Goal: Task Accomplishment & Management: Complete application form

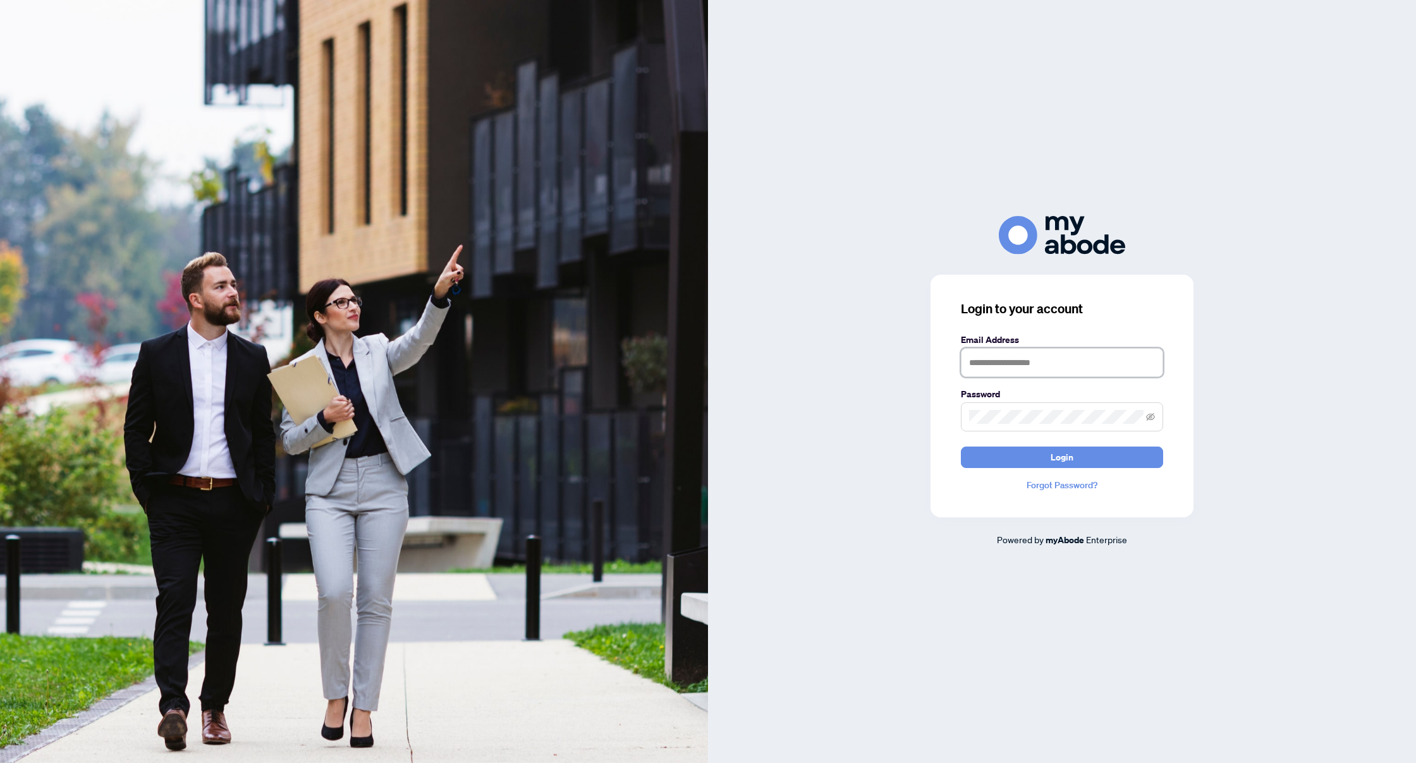
type input "**********"
click at [1093, 458] on button "Login" at bounding box center [1062, 457] width 202 height 21
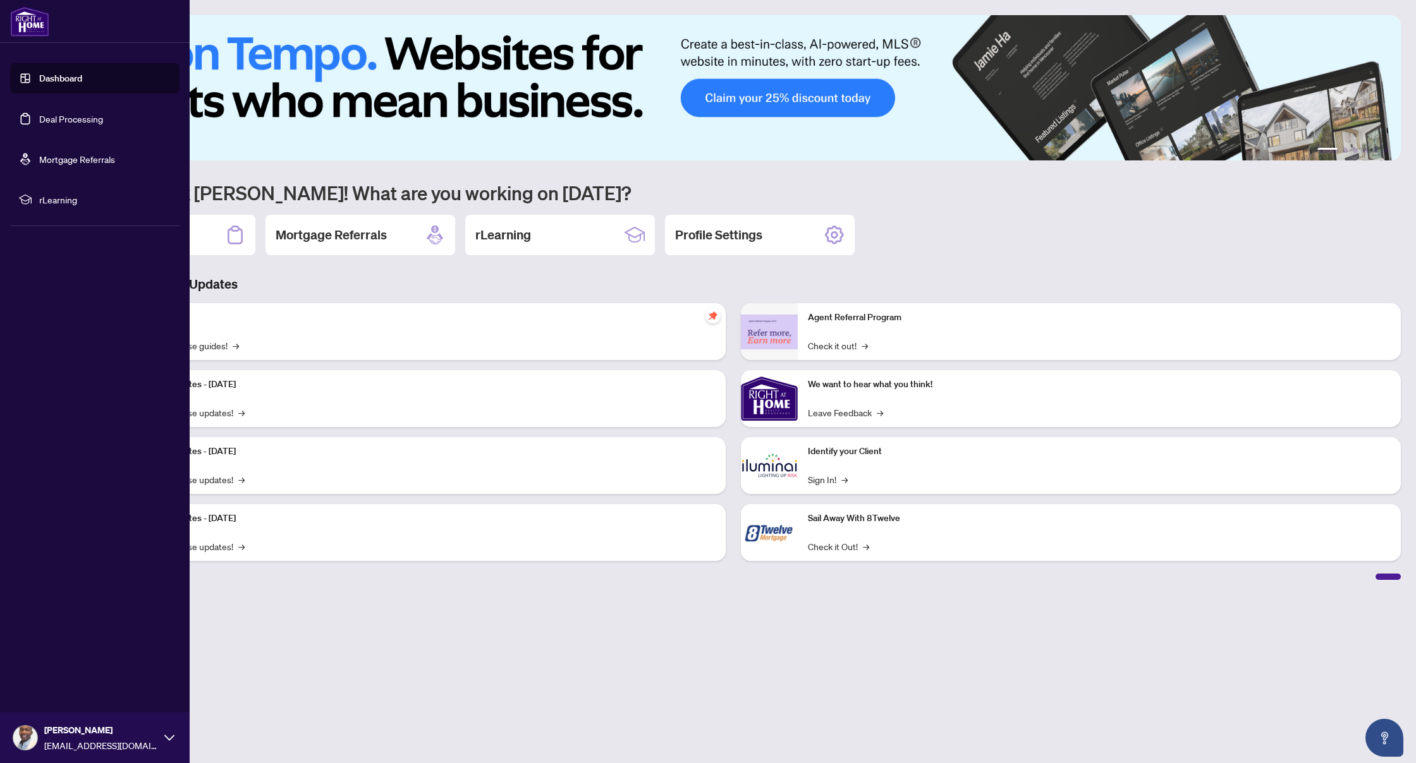
click at [57, 113] on link "Deal Processing" at bounding box center [71, 118] width 64 height 11
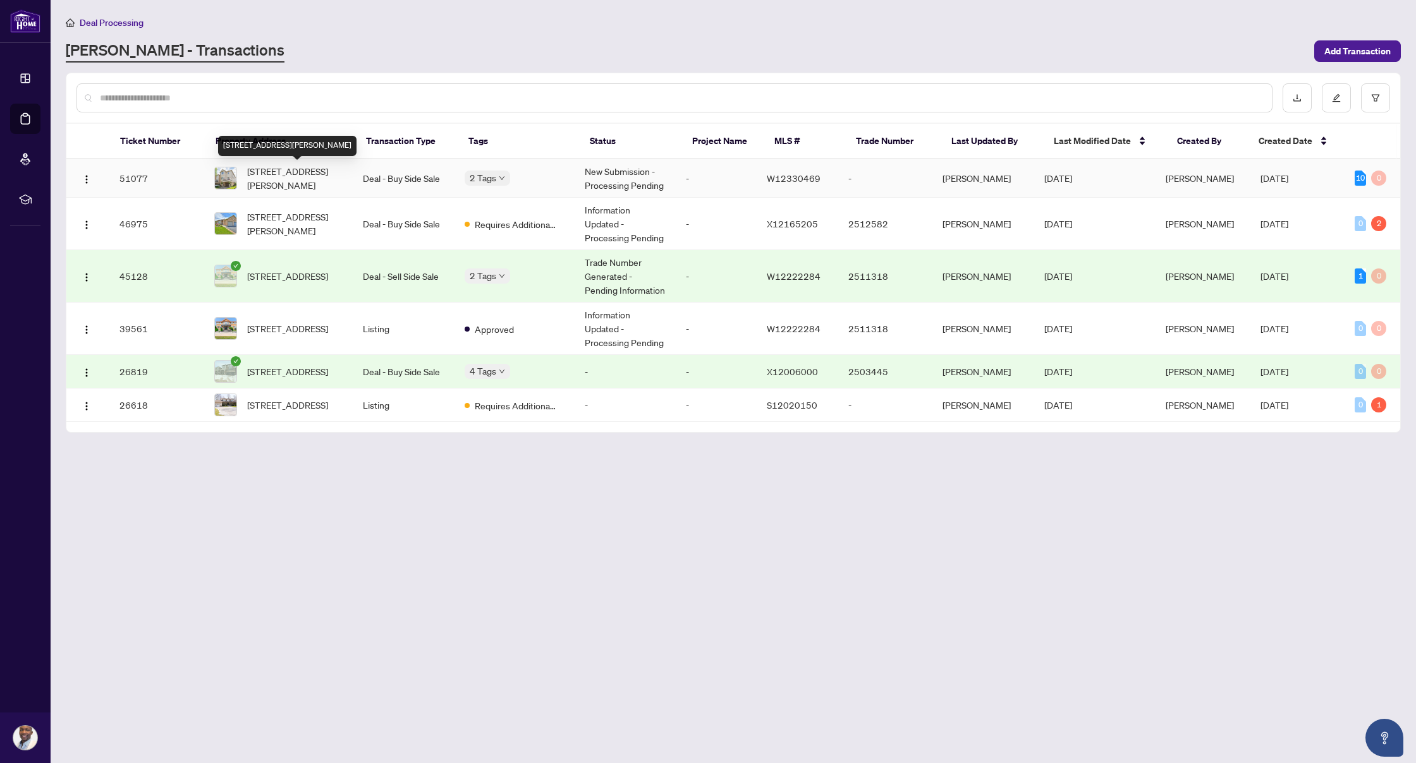
scroll to position [1, 0]
click at [267, 173] on span "[STREET_ADDRESS][PERSON_NAME]" at bounding box center [294, 178] width 95 height 28
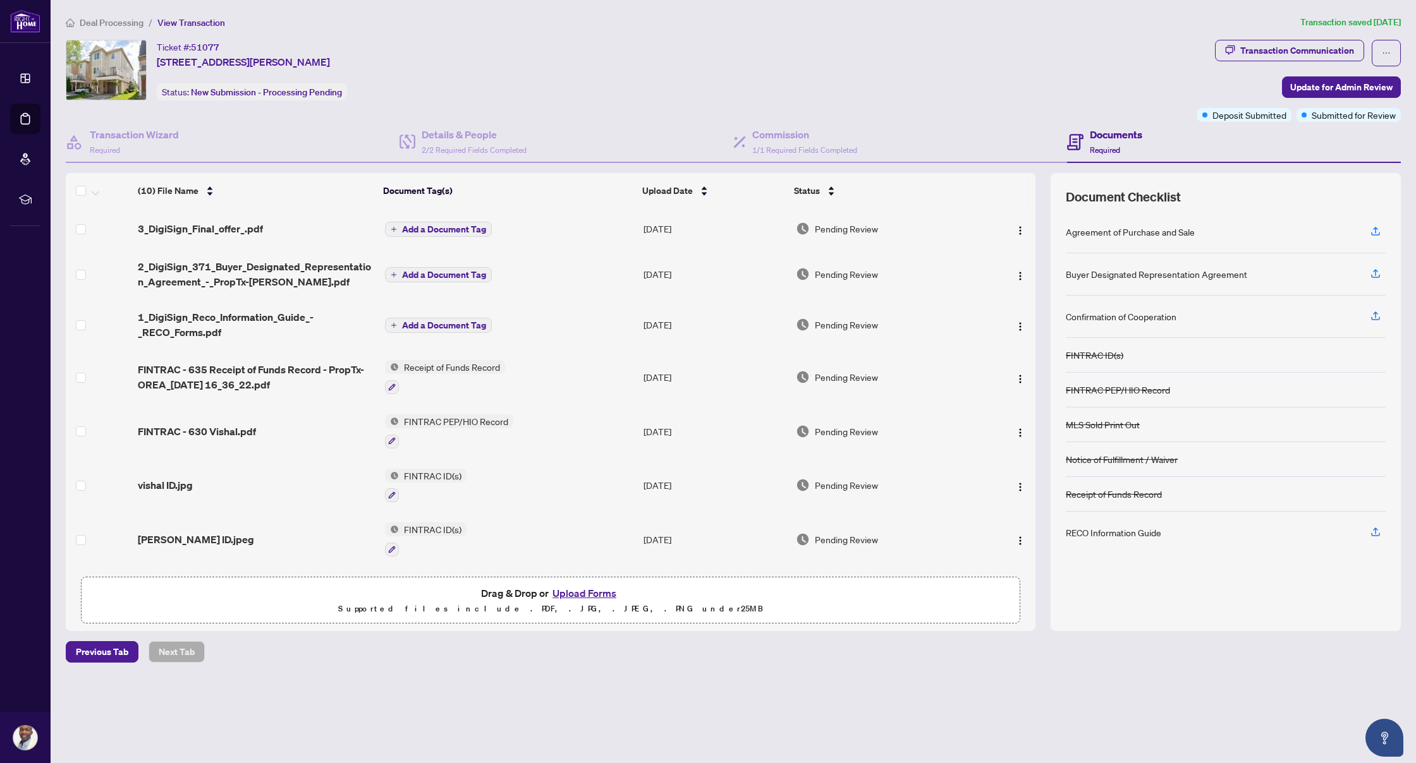
click at [415, 274] on span "Add a Document Tag" at bounding box center [444, 274] width 84 height 9
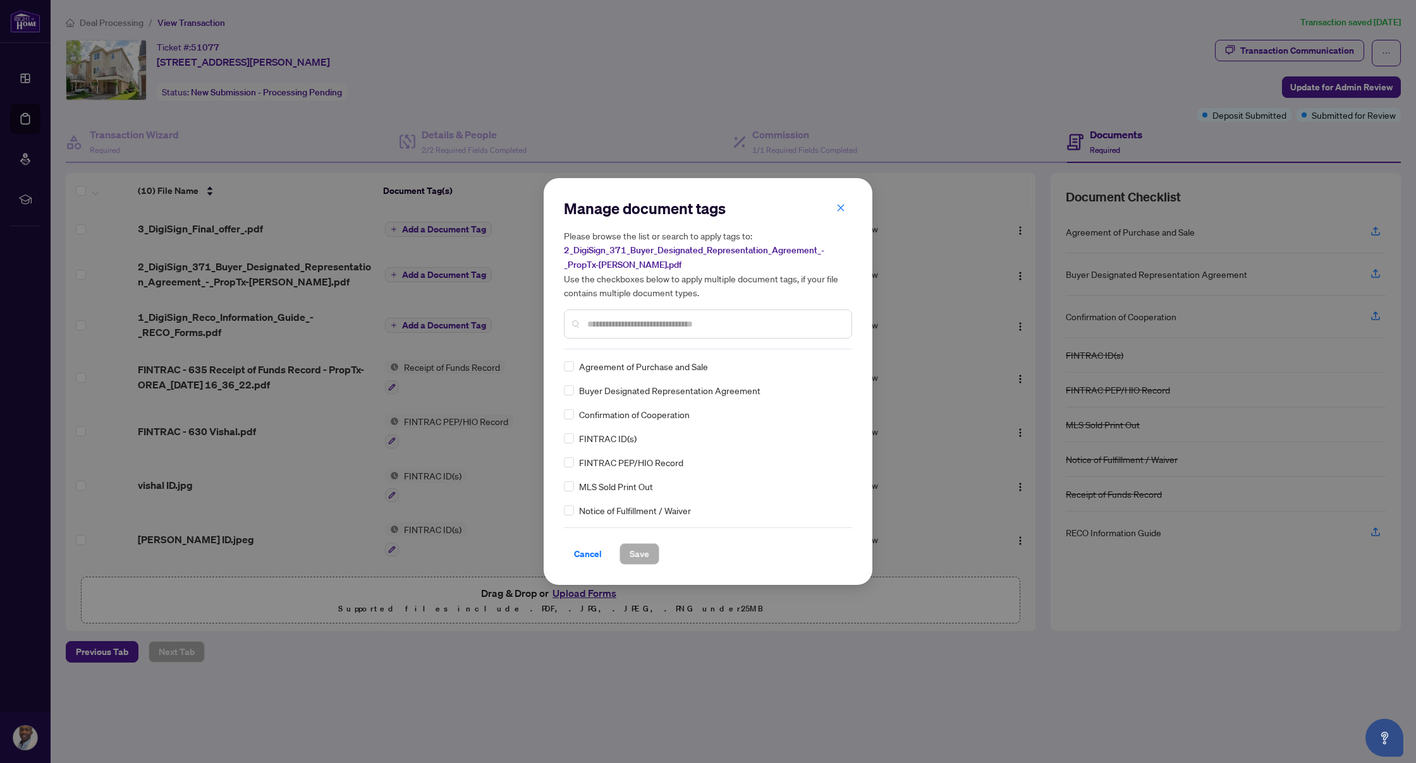
click at [662, 319] on input "text" at bounding box center [714, 324] width 254 height 14
type input "*****"
click at [638, 549] on span "Save" at bounding box center [639, 554] width 20 height 20
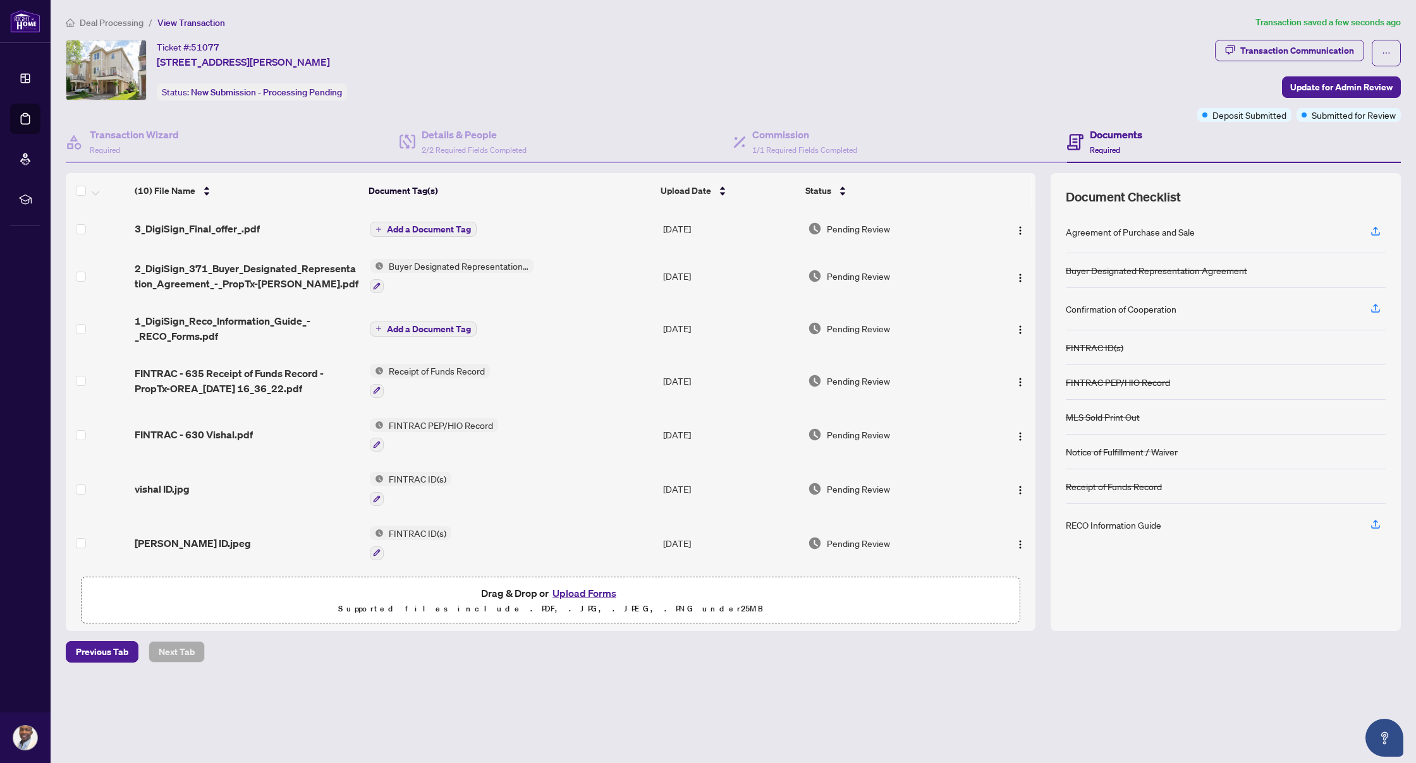
click at [449, 229] on span "Add a Document Tag" at bounding box center [429, 229] width 84 height 9
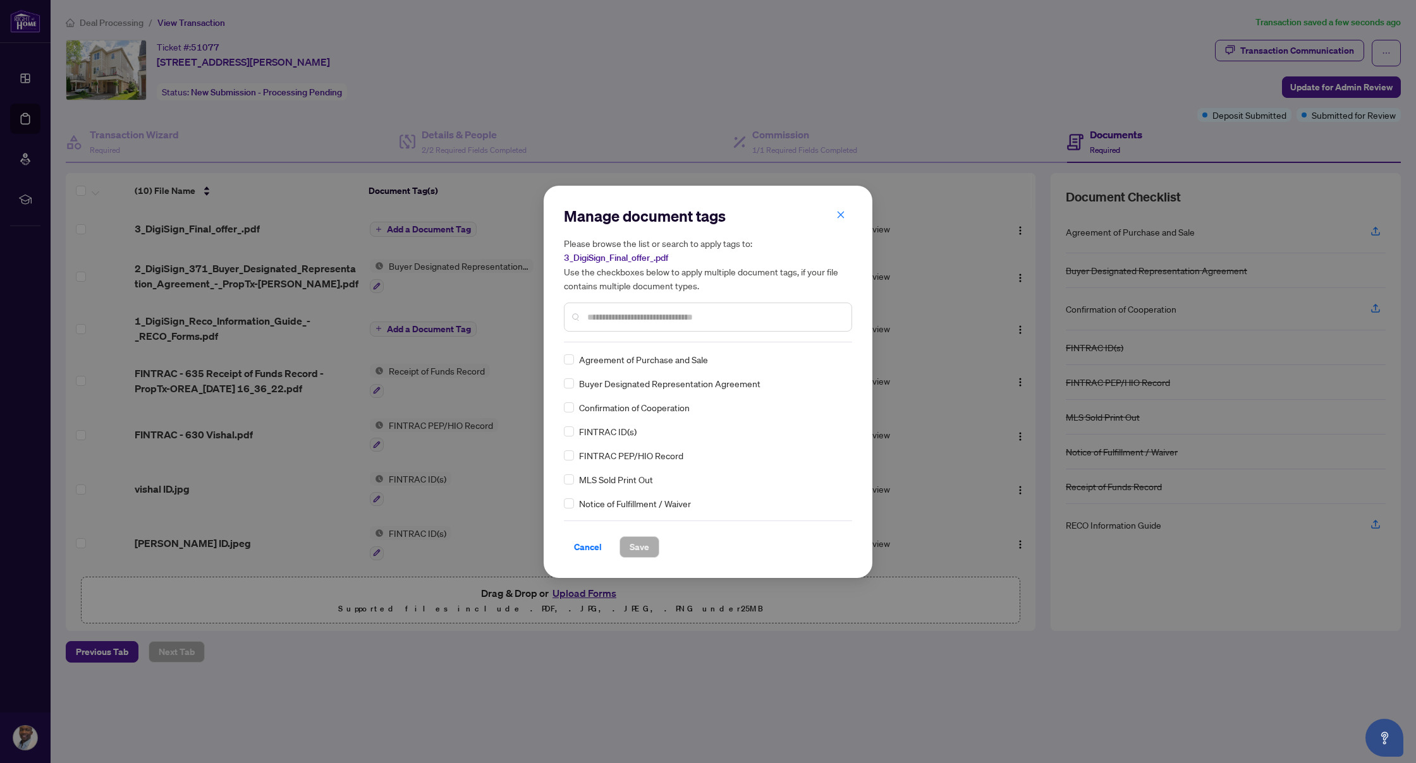
click at [617, 325] on div at bounding box center [708, 317] width 288 height 29
click at [638, 546] on span "Save" at bounding box center [639, 547] width 20 height 20
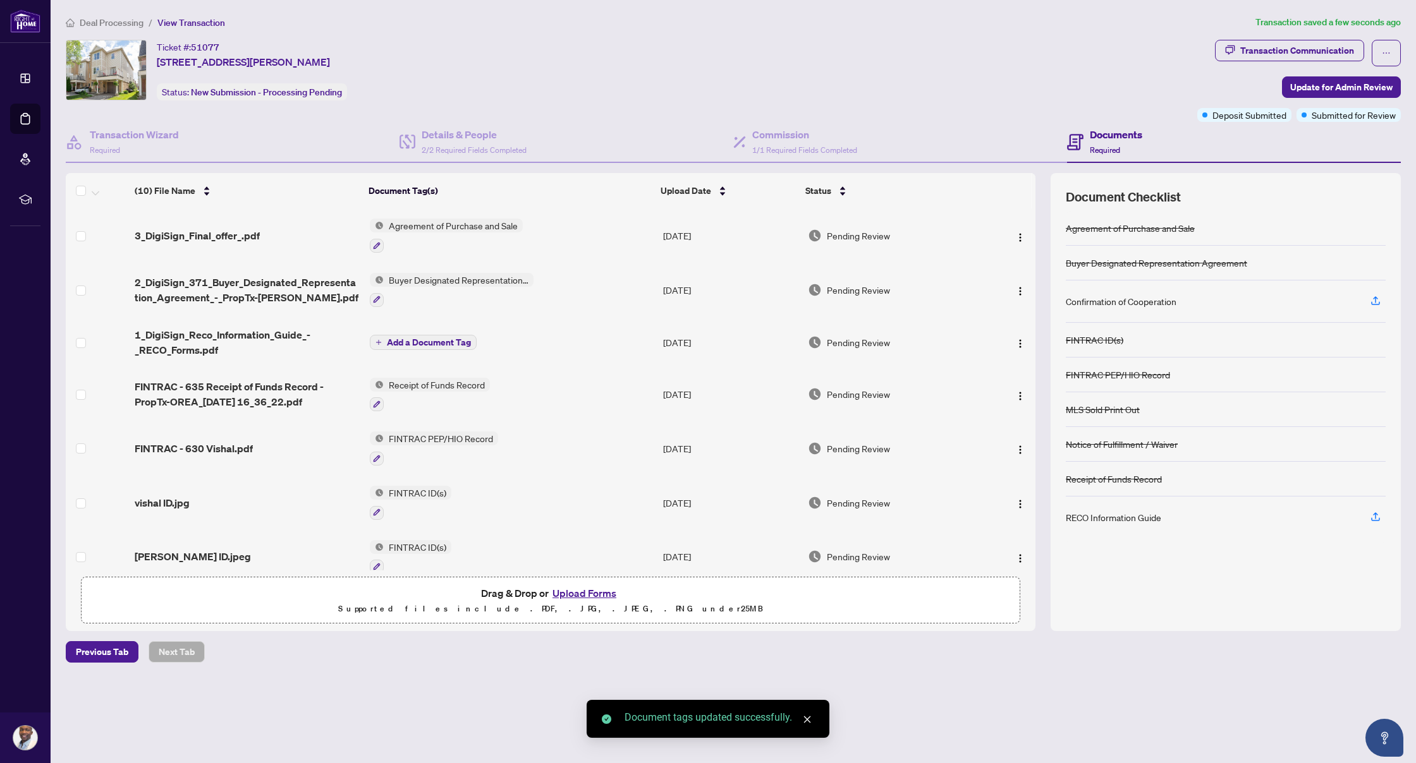
click at [439, 332] on td "Add a Document Tag" at bounding box center [511, 342] width 293 height 51
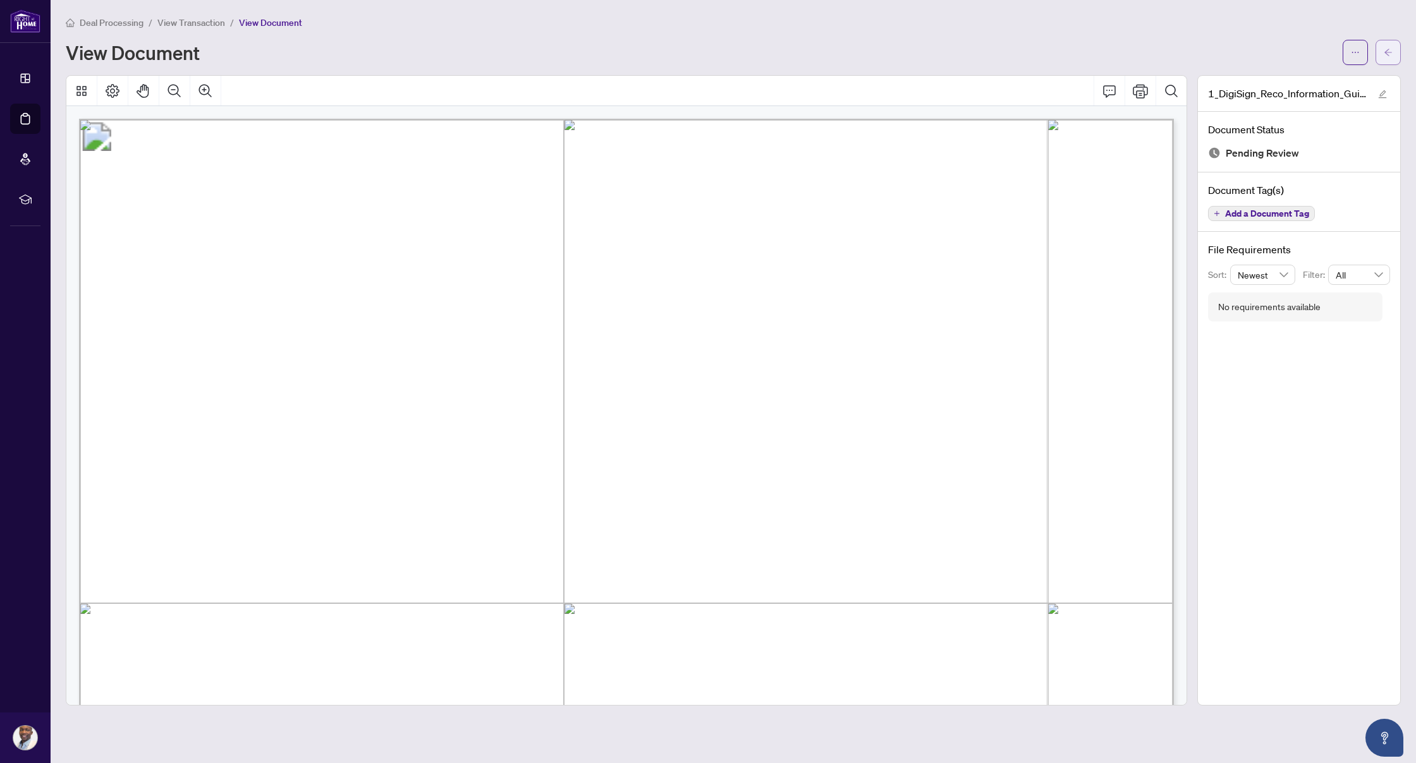
click at [1397, 58] on button "button" at bounding box center [1387, 52] width 25 height 25
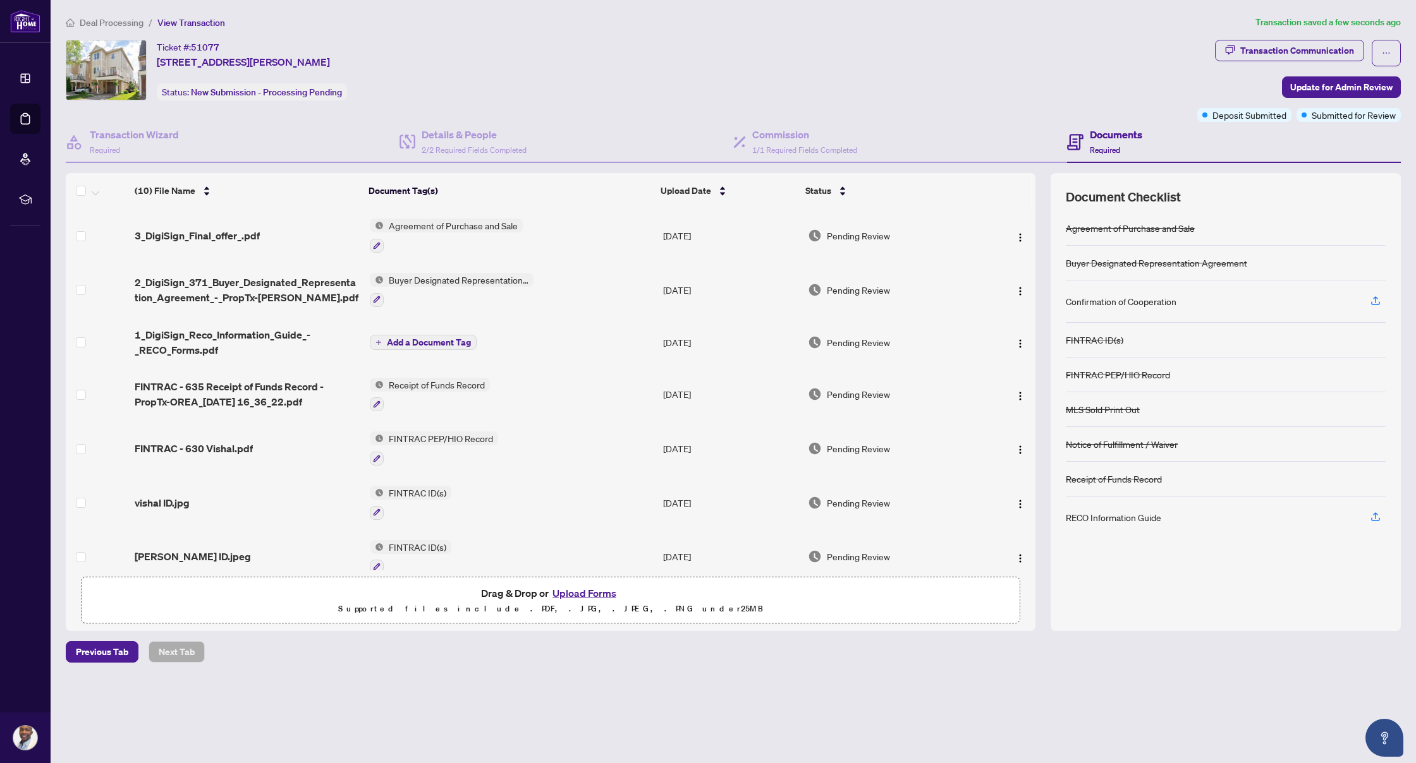
click at [448, 347] on span "Add a Document Tag" at bounding box center [429, 342] width 84 height 9
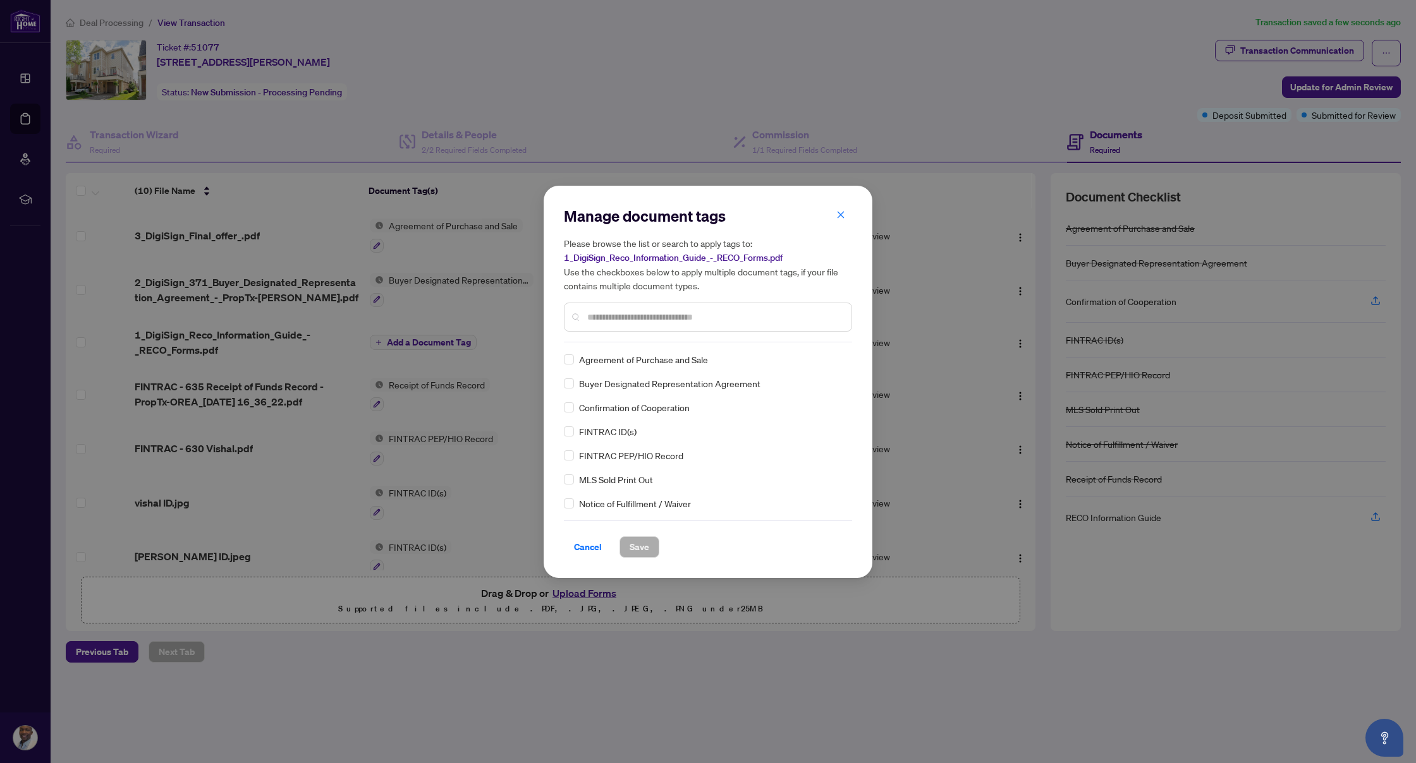
click at [674, 319] on input "text" at bounding box center [714, 317] width 254 height 14
type input "****"
drag, startPoint x: 674, startPoint y: 319, endPoint x: 574, endPoint y: 411, distance: 135.5
click at [574, 411] on div "RECO Information Guide" at bounding box center [704, 408] width 281 height 14
click at [567, 409] on span at bounding box center [569, 408] width 10 height 10
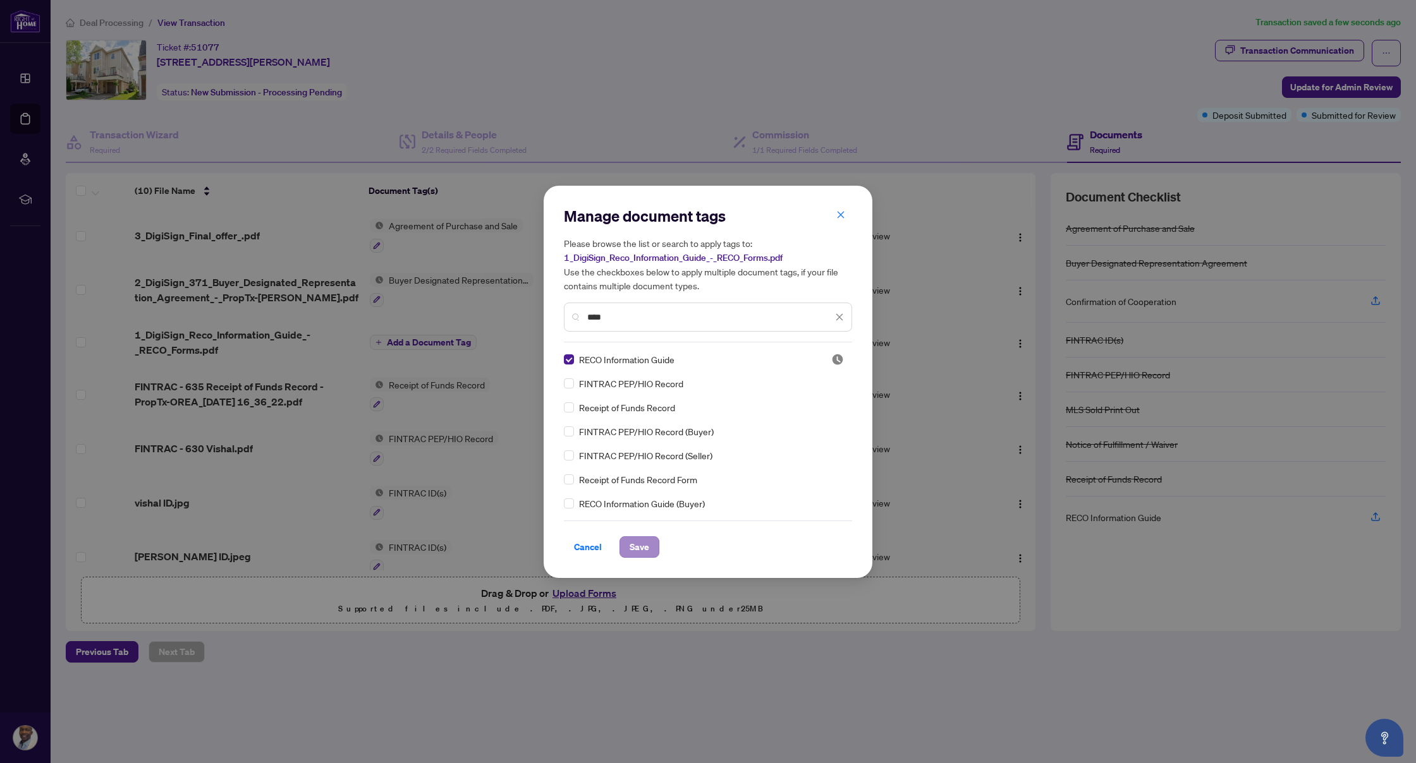
click at [648, 546] on span "Save" at bounding box center [639, 547] width 20 height 20
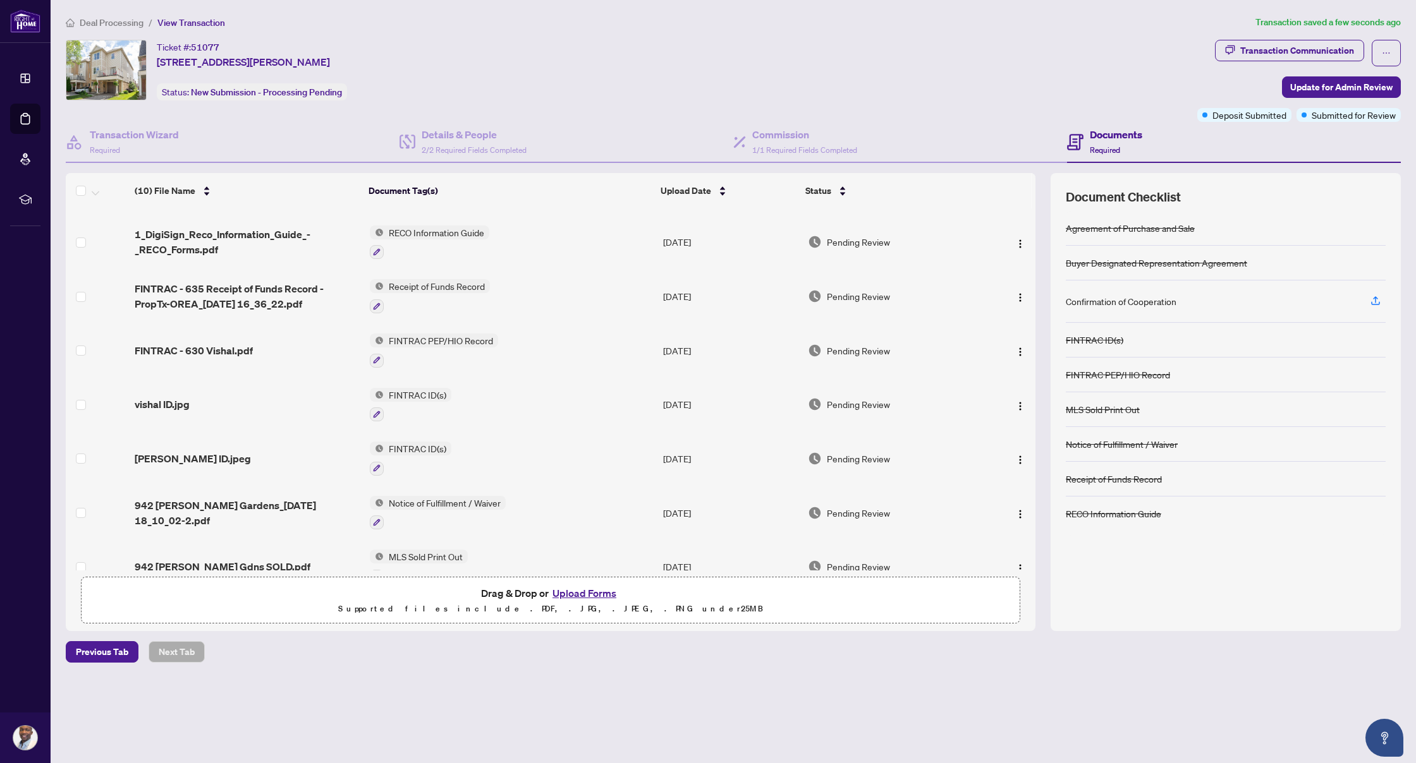
click at [451, 341] on span "FINTRAC PEP/HIO Record" at bounding box center [441, 341] width 114 height 14
click at [857, 356] on span "Pending Review" at bounding box center [858, 351] width 63 height 14
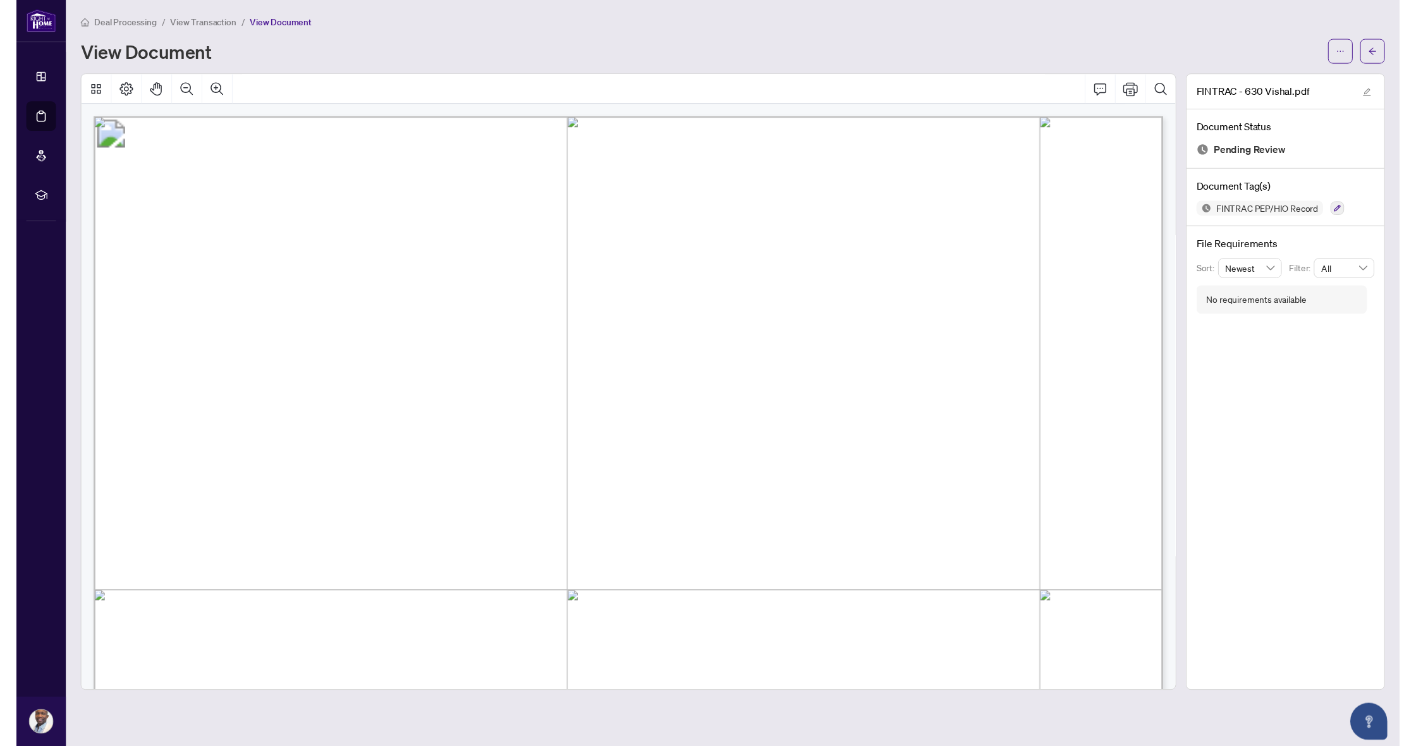
scroll to position [3, 0]
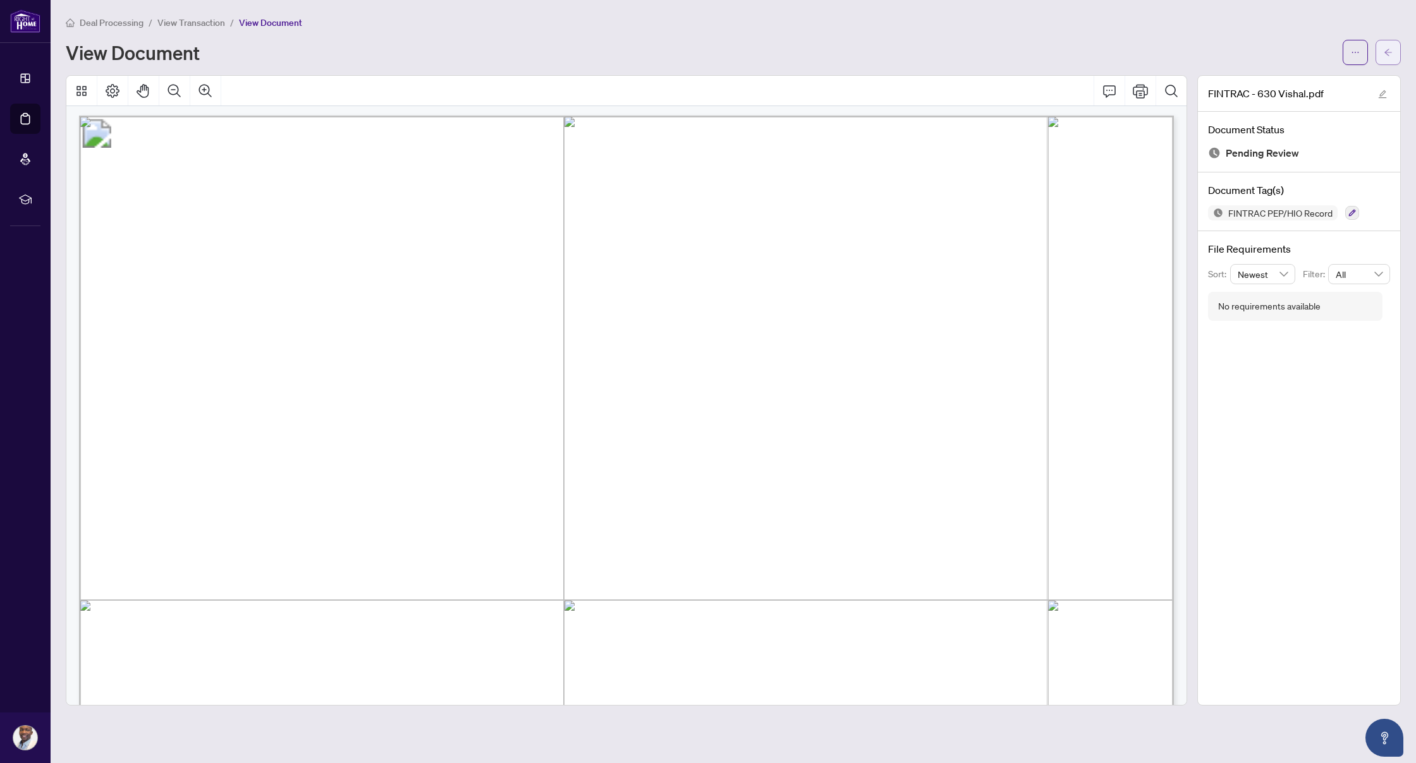
click at [1386, 58] on span "button" at bounding box center [1387, 52] width 9 height 20
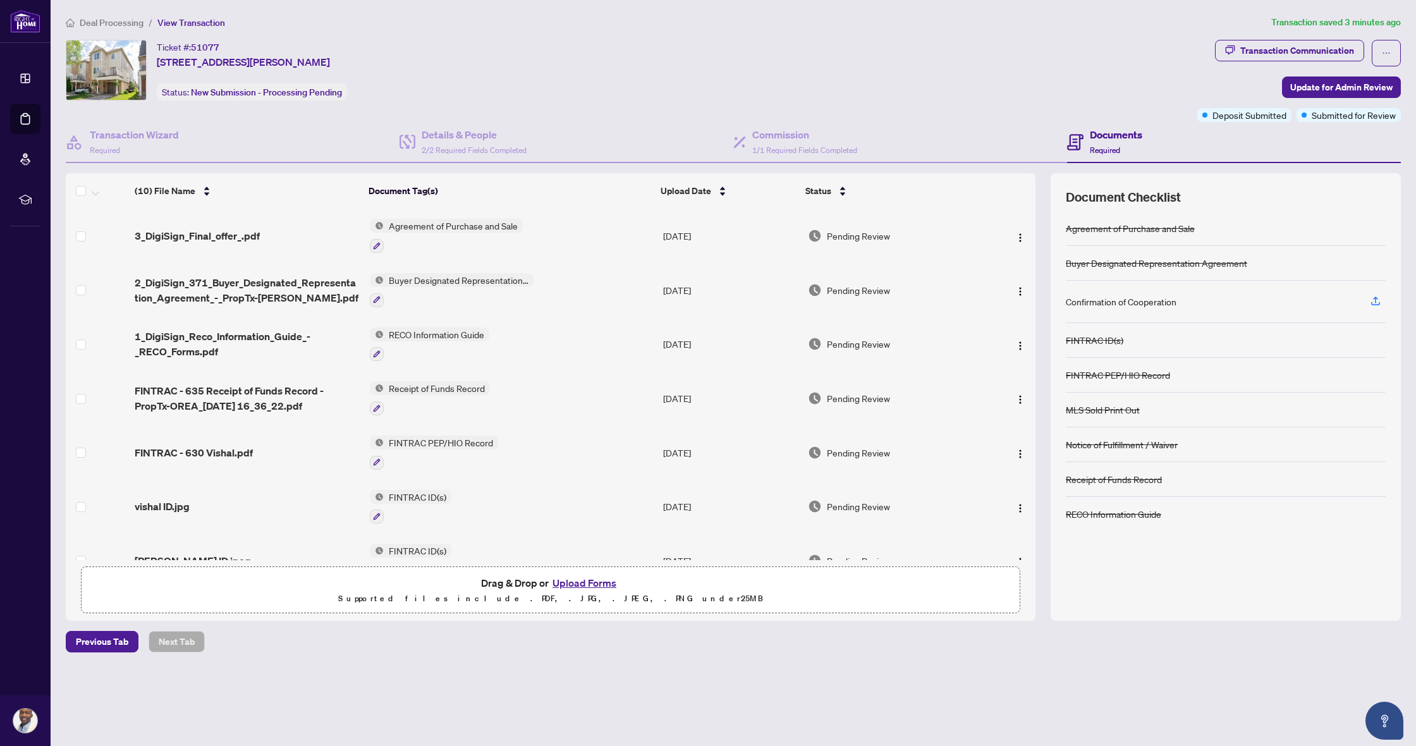
click at [445, 444] on span "FINTRAC PEP/HIO Record" at bounding box center [441, 442] width 114 height 14
click at [241, 447] on span "FINTRAC - 630 Vishal.pdf" at bounding box center [194, 452] width 118 height 15
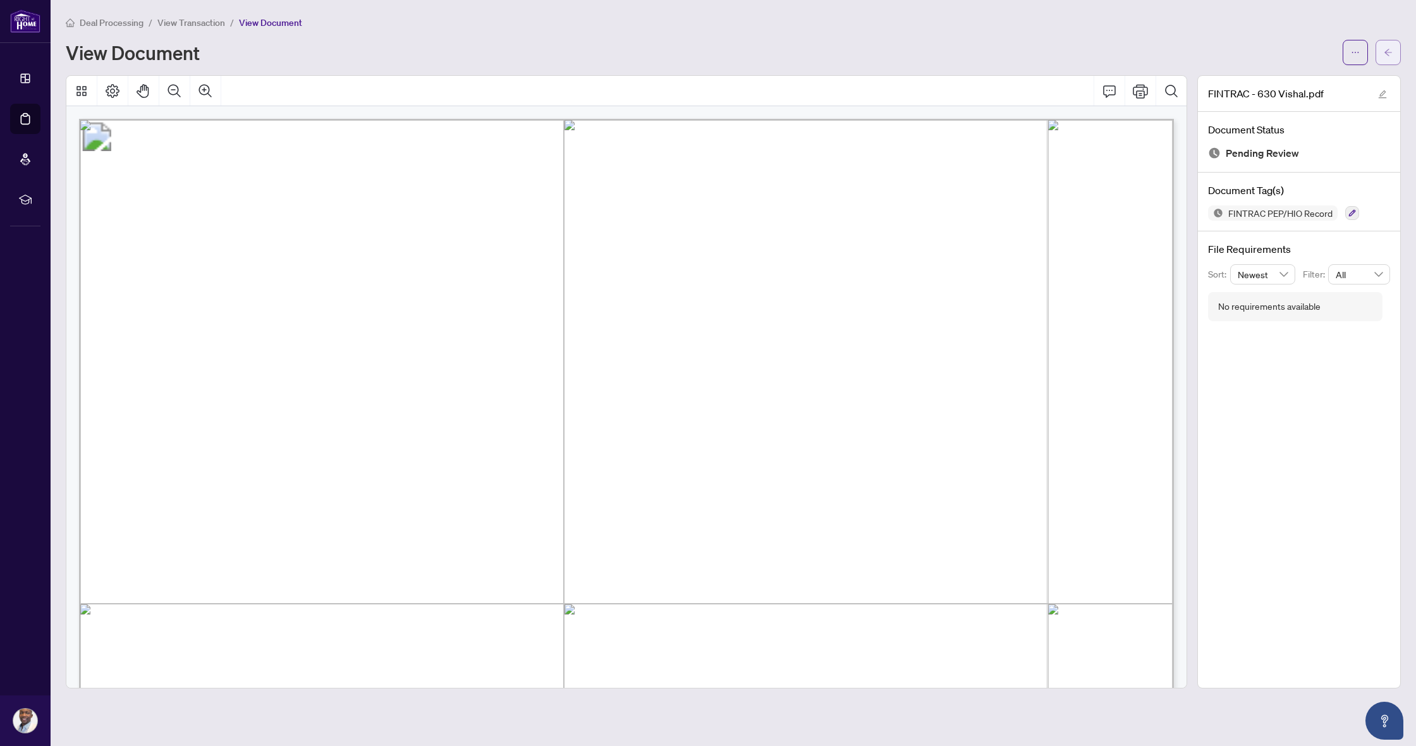
scroll to position [1, 0]
click at [1400, 55] on button "button" at bounding box center [1387, 52] width 25 height 25
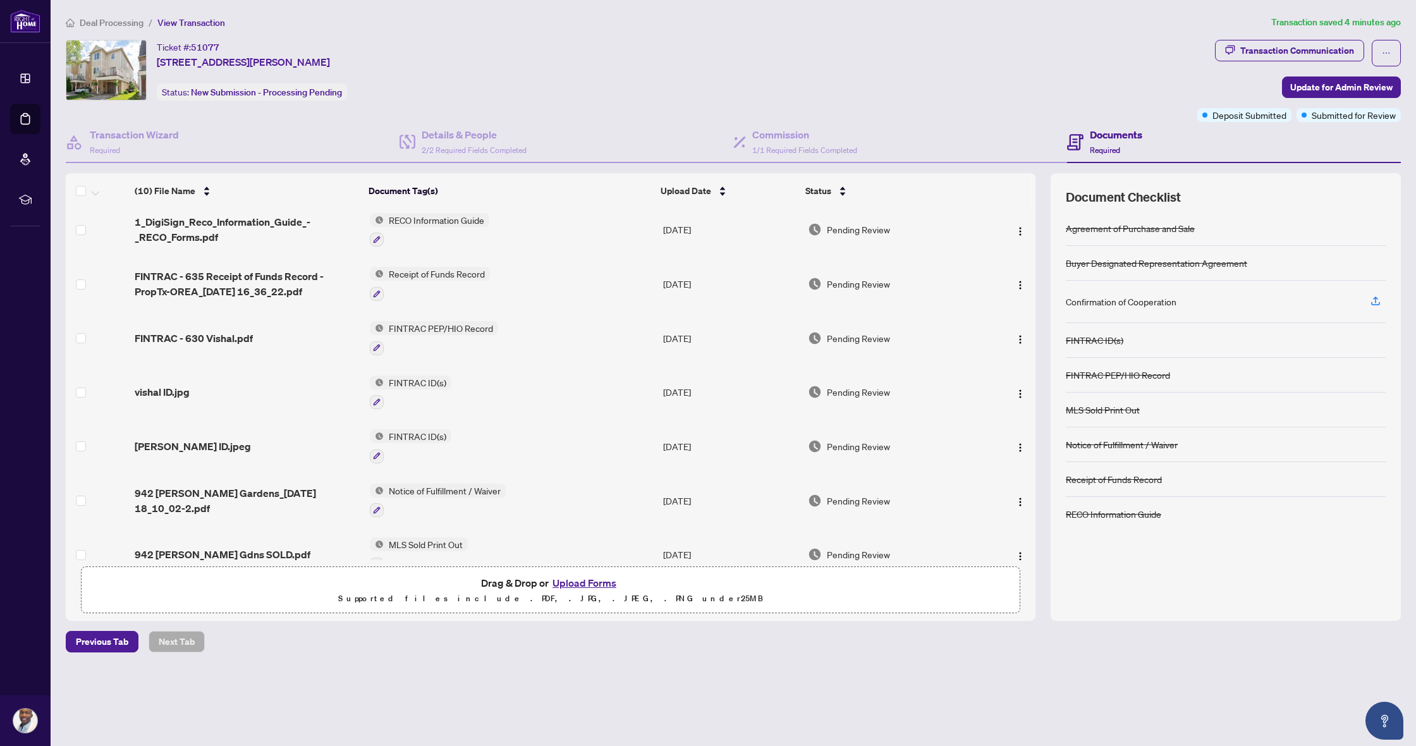
scroll to position [117, 0]
click at [176, 444] on span "[PERSON_NAME] ID.jpeg" at bounding box center [193, 443] width 116 height 15
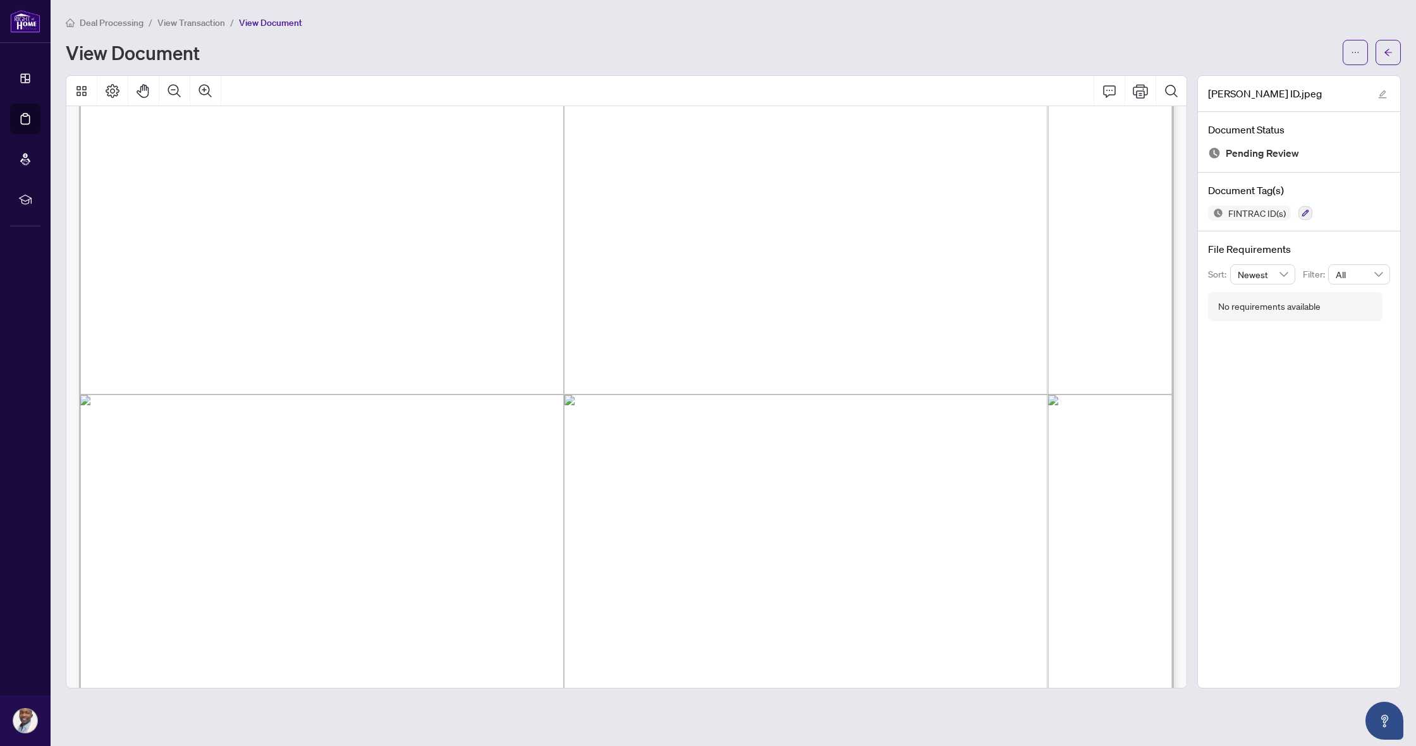
drag, startPoint x: 550, startPoint y: 454, endPoint x: 693, endPoint y: 453, distance: 142.8
drag, startPoint x: 690, startPoint y: 452, endPoint x: 625, endPoint y: 452, distance: 65.1
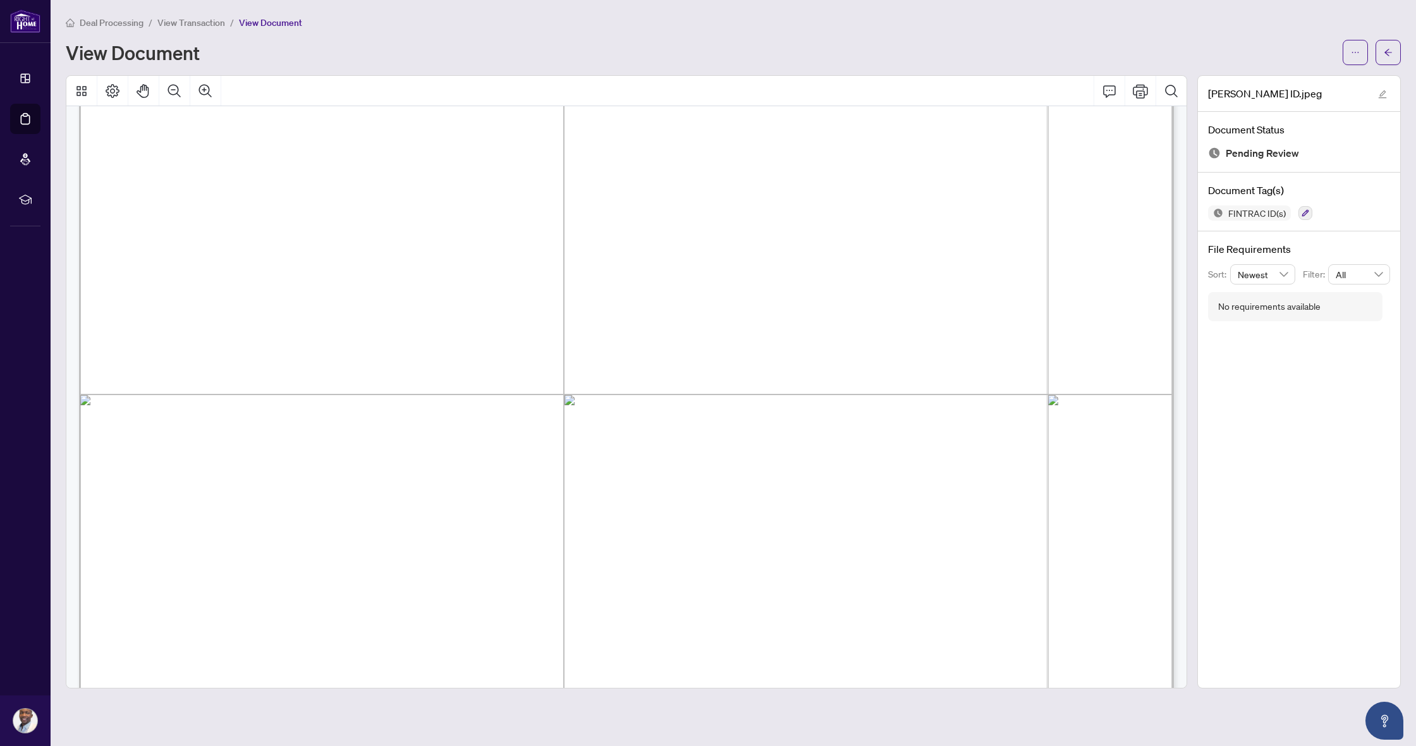
click at [663, 1] on main "Deal Processing / View Transaction / View Document View Document [PERSON_NAME] …" at bounding box center [733, 373] width 1365 height 746
click at [593, 1] on main "Deal Processing / View Transaction / View Document View Document [PERSON_NAME] …" at bounding box center [733, 373] width 1365 height 746
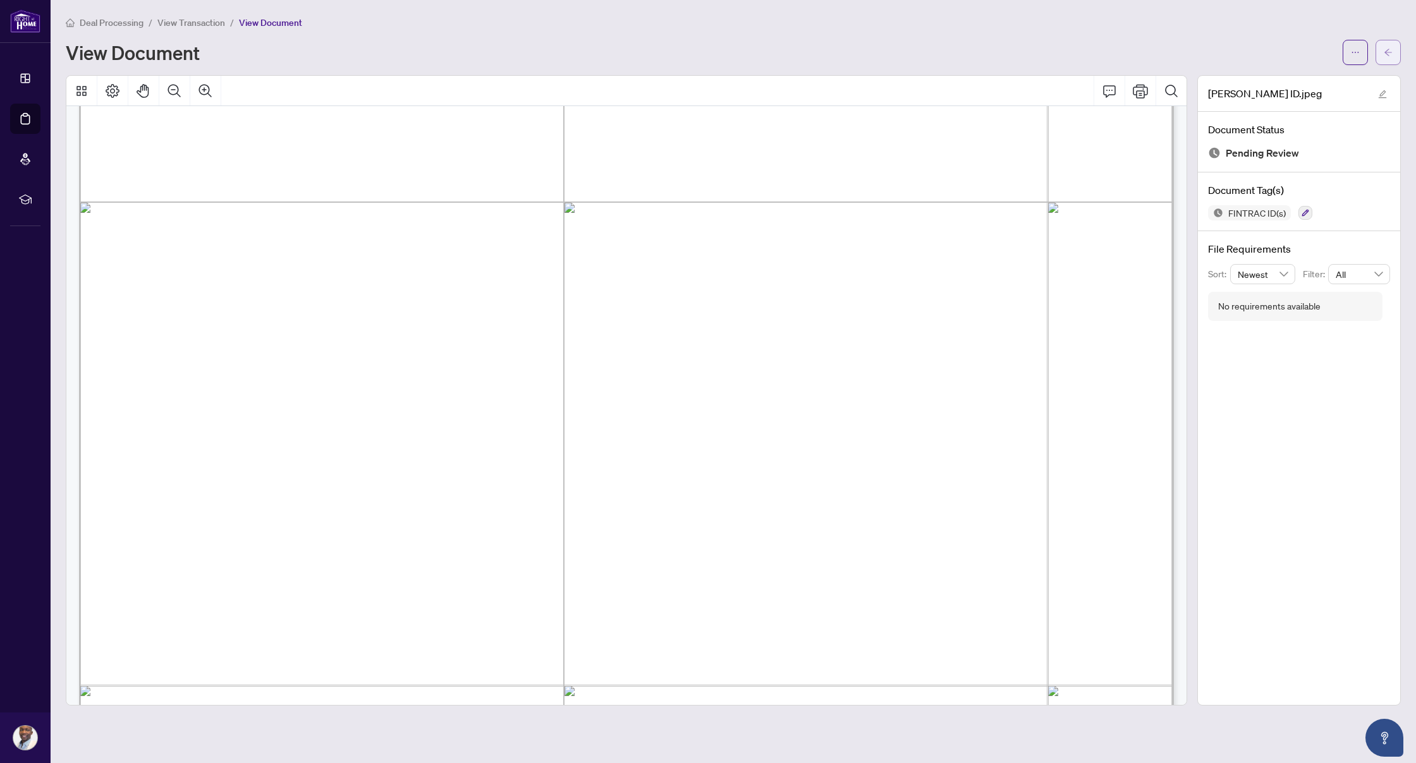
click at [1386, 54] on icon "arrow-left" at bounding box center [1387, 52] width 9 height 9
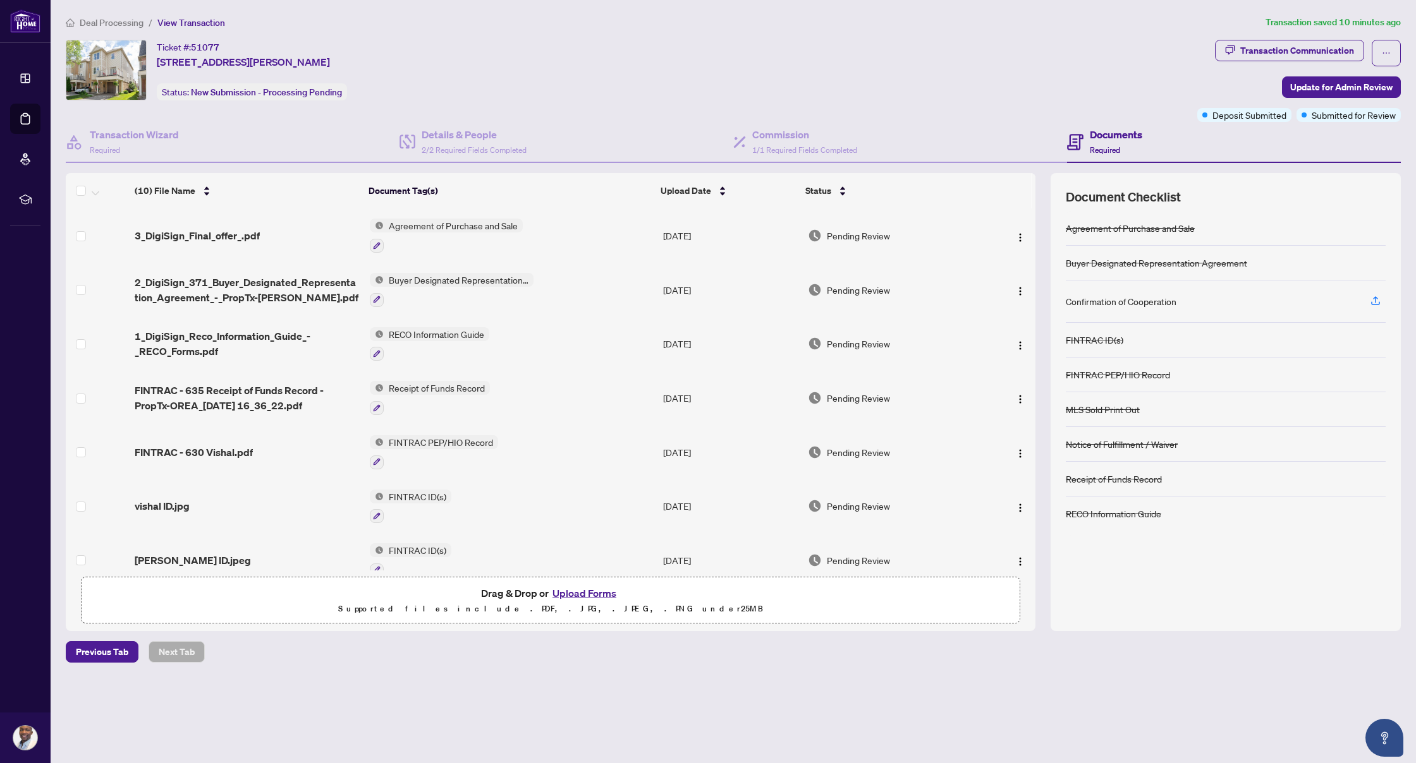
click at [597, 588] on button "Upload Forms" at bounding box center [584, 593] width 71 height 16
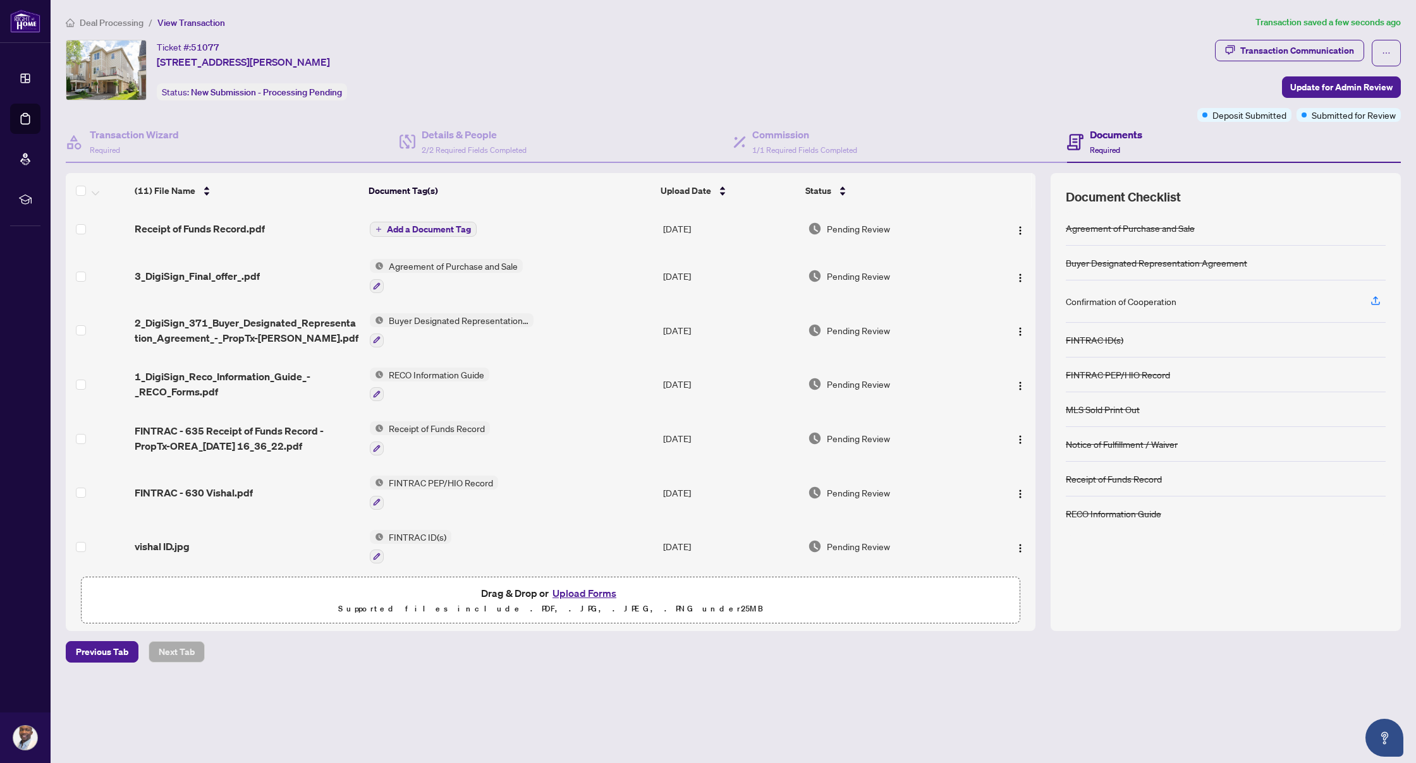
click at [449, 228] on span "Add a Document Tag" at bounding box center [429, 229] width 84 height 9
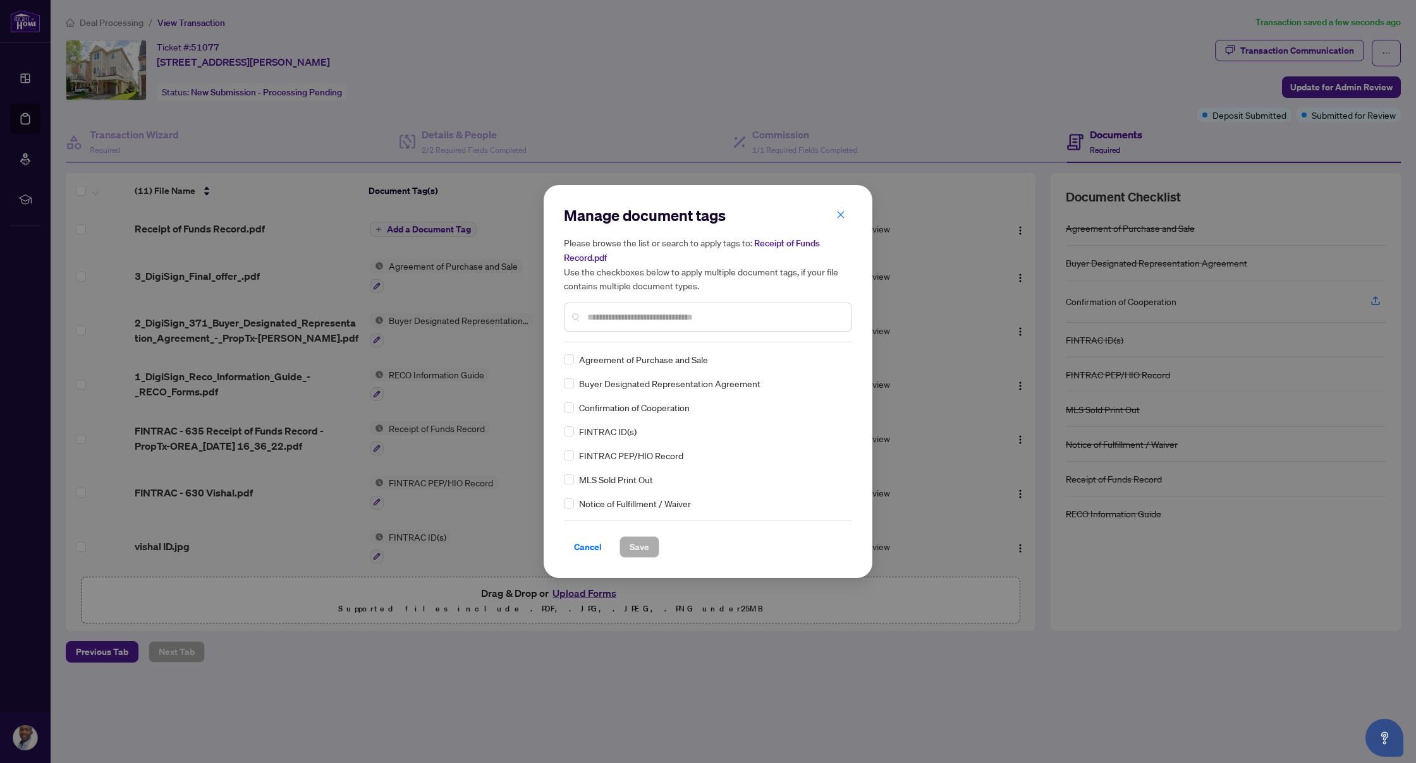
click at [681, 339] on div "Manage document tags Please browse the list or search to apply tags to: Receipt…" at bounding box center [708, 273] width 288 height 137
click at [677, 320] on input "text" at bounding box center [714, 317] width 254 height 14
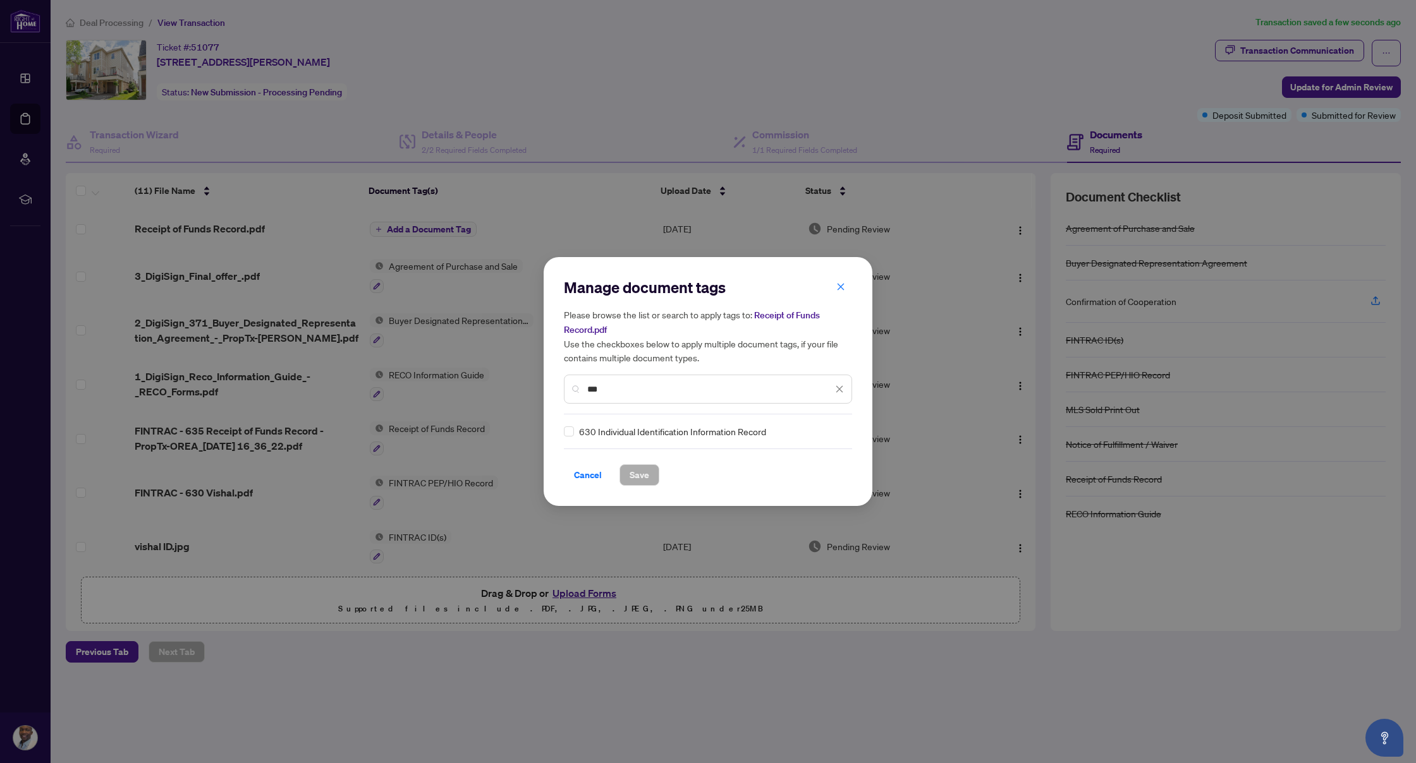
type input "***"
drag, startPoint x: 641, startPoint y: 432, endPoint x: 610, endPoint y: 432, distance: 31.0
click at [641, 432] on span "630 Individual Identification Information Record" at bounding box center [672, 432] width 187 height 14
click at [638, 470] on span "Save" at bounding box center [639, 475] width 20 height 20
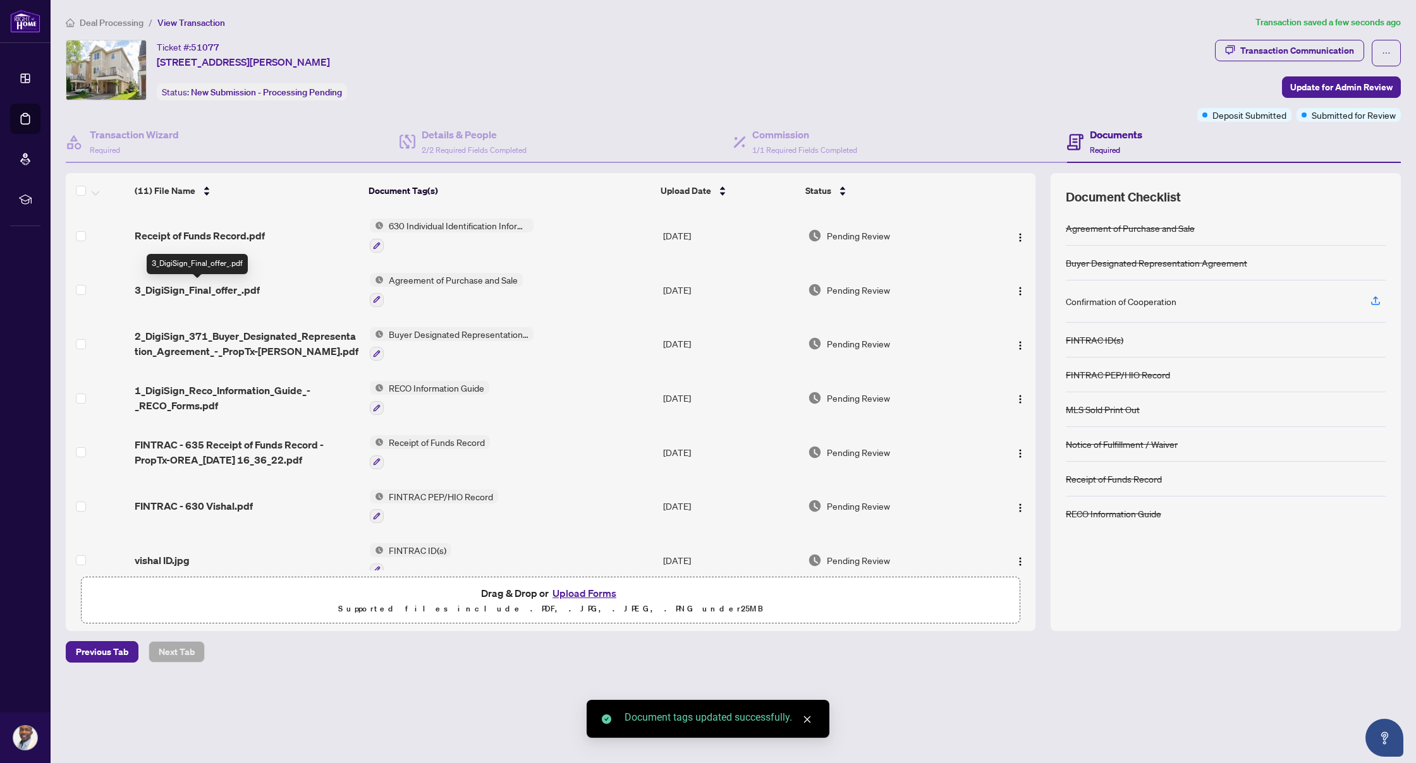
click at [246, 294] on span "3_DigiSign_Final_offer_.pdf" at bounding box center [197, 289] width 125 height 15
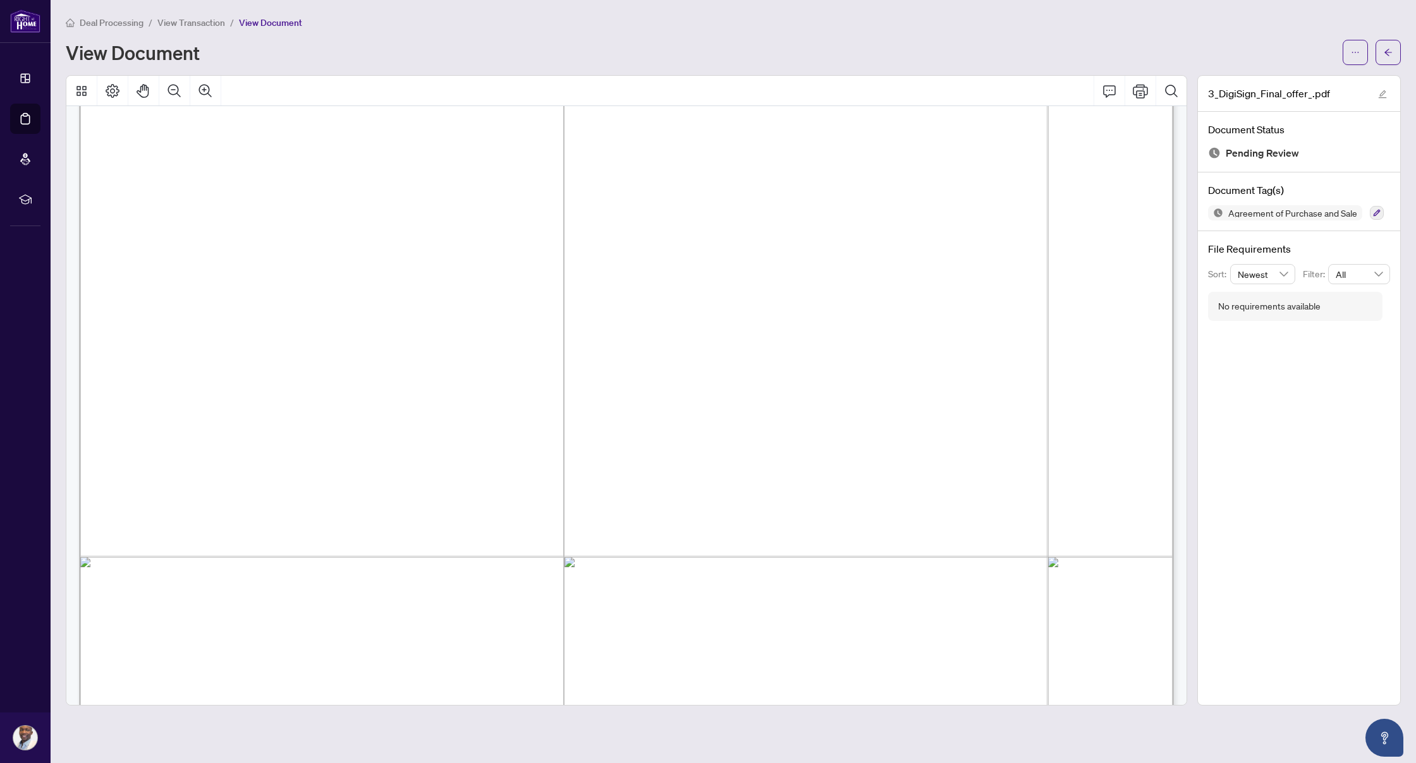
scroll to position [10704, 0]
click at [1396, 60] on button "button" at bounding box center [1387, 52] width 25 height 25
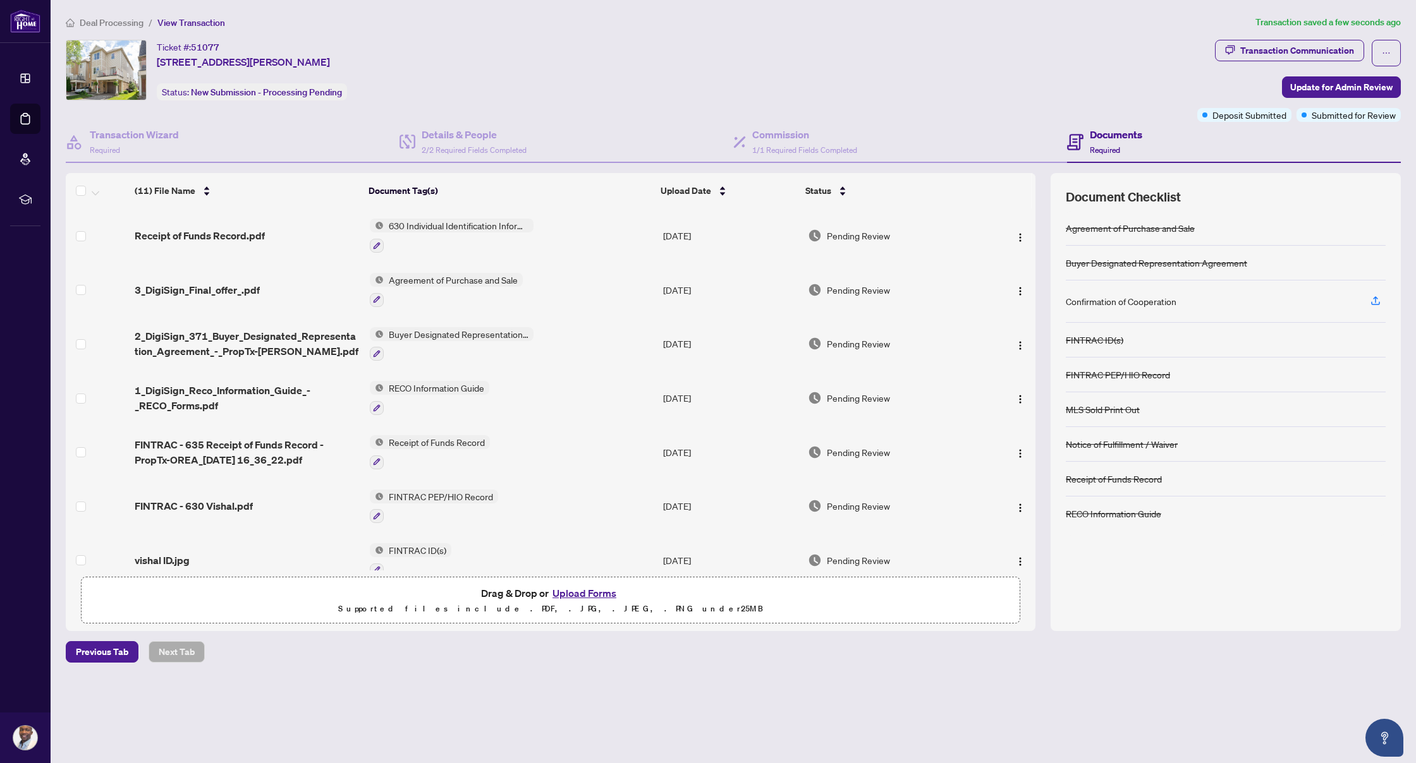
click at [454, 276] on span "Agreement of Purchase and Sale" at bounding box center [453, 280] width 139 height 14
click at [381, 293] on div at bounding box center [377, 299] width 14 height 15
click at [377, 303] on icon "button" at bounding box center [377, 300] width 8 height 8
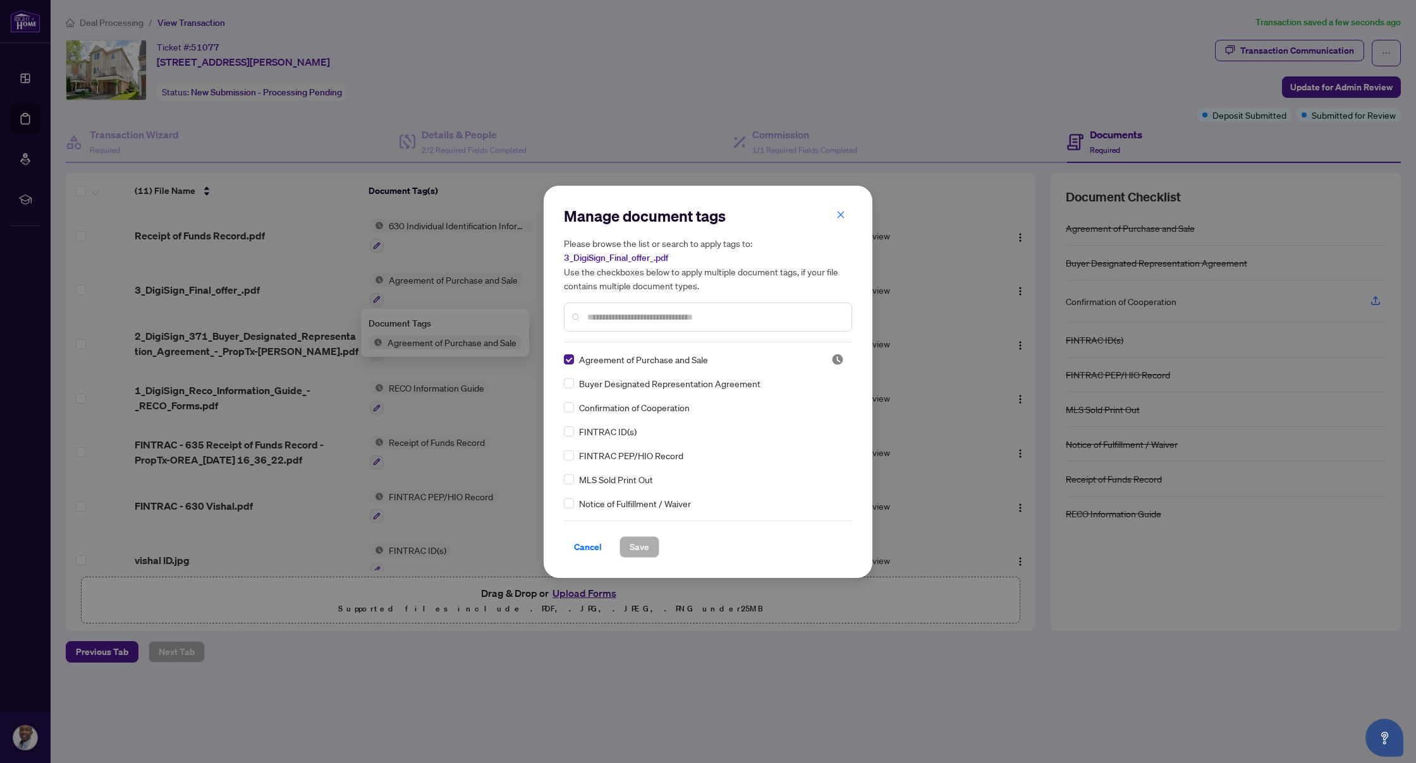
click at [645, 318] on input "text" at bounding box center [714, 317] width 254 height 14
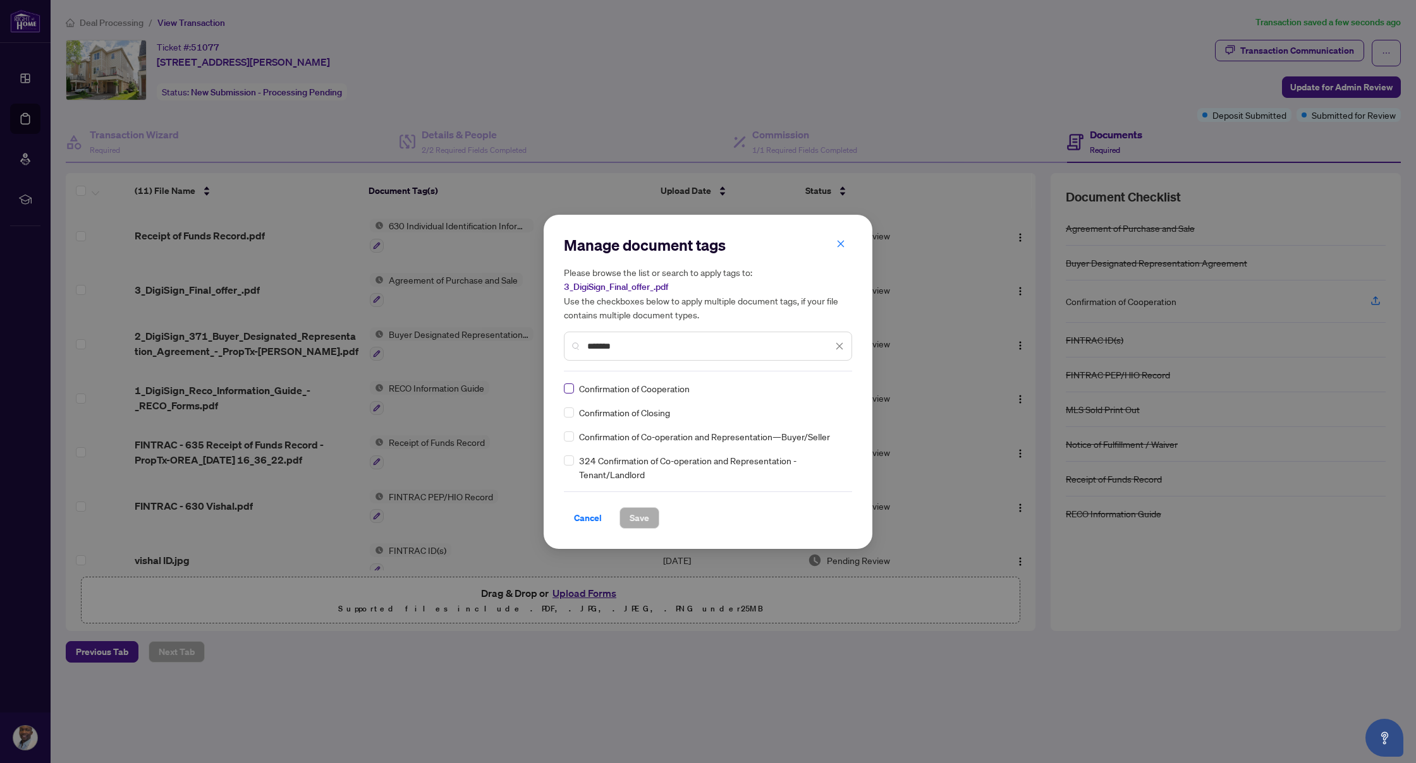
type input "*******"
click at [573, 389] on span at bounding box center [569, 389] width 10 height 10
click at [640, 518] on span "Save" at bounding box center [639, 518] width 20 height 20
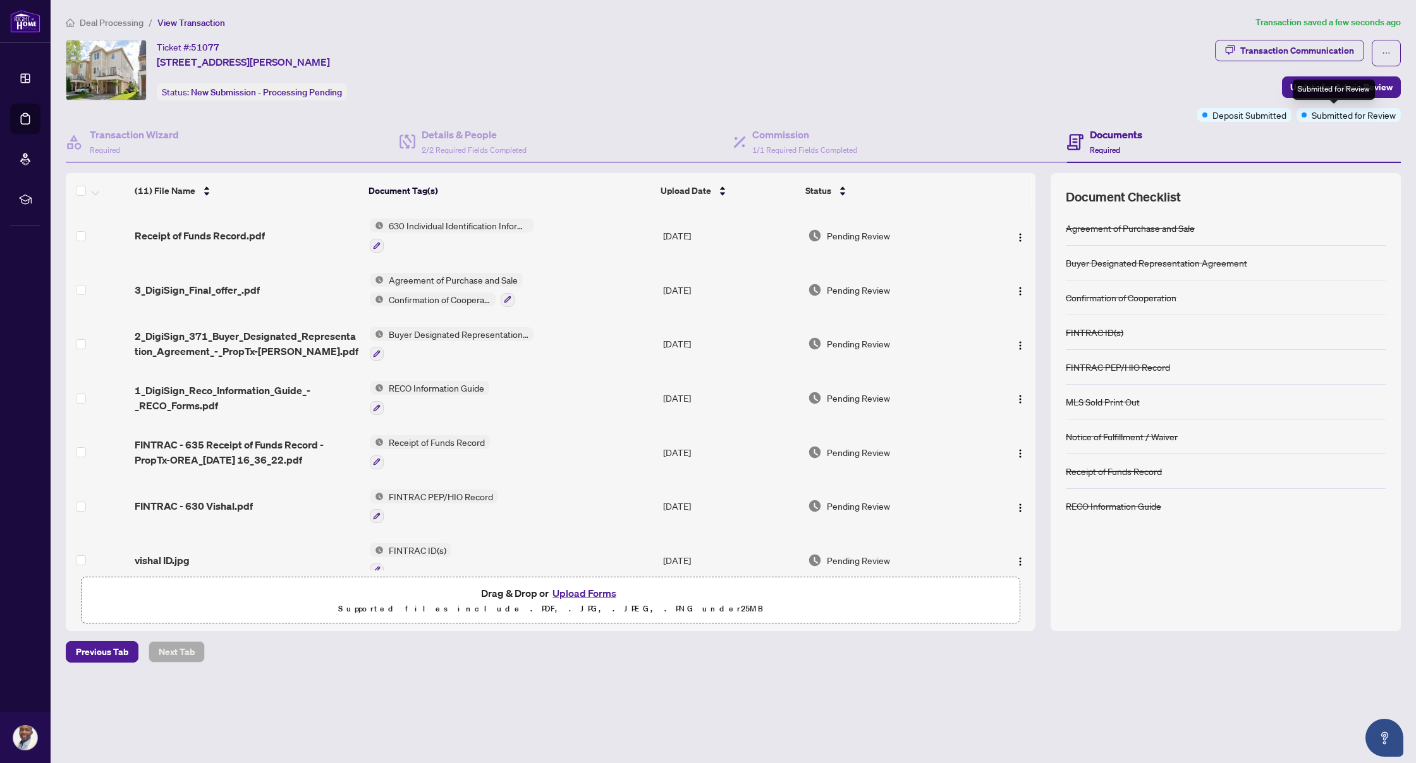
click at [1344, 85] on div "Submitted for Review" at bounding box center [1333, 90] width 82 height 20
click at [1386, 86] on span "Update for Admin Review" at bounding box center [1341, 87] width 102 height 20
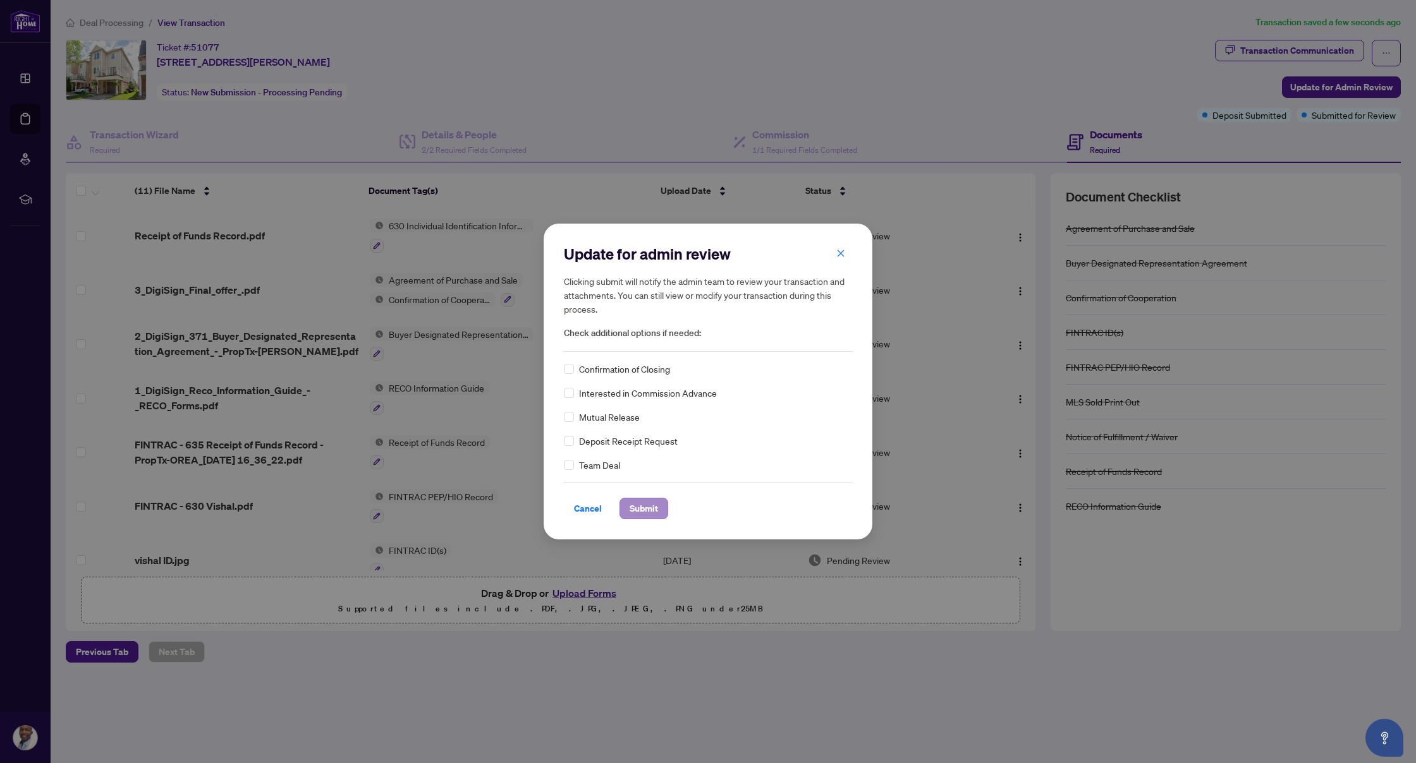
click at [652, 512] on span "Submit" at bounding box center [643, 509] width 28 height 20
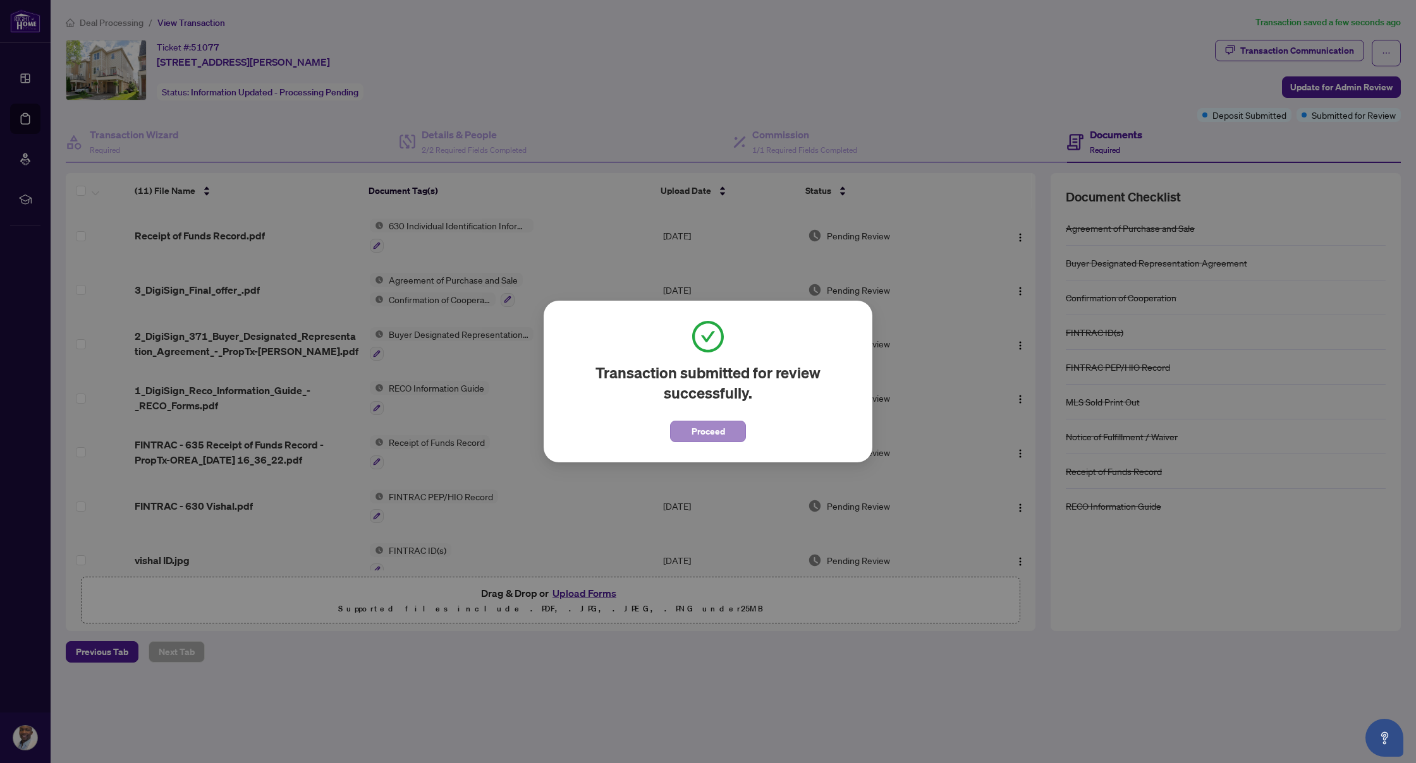
click at [730, 437] on button "Proceed" at bounding box center [708, 431] width 76 height 21
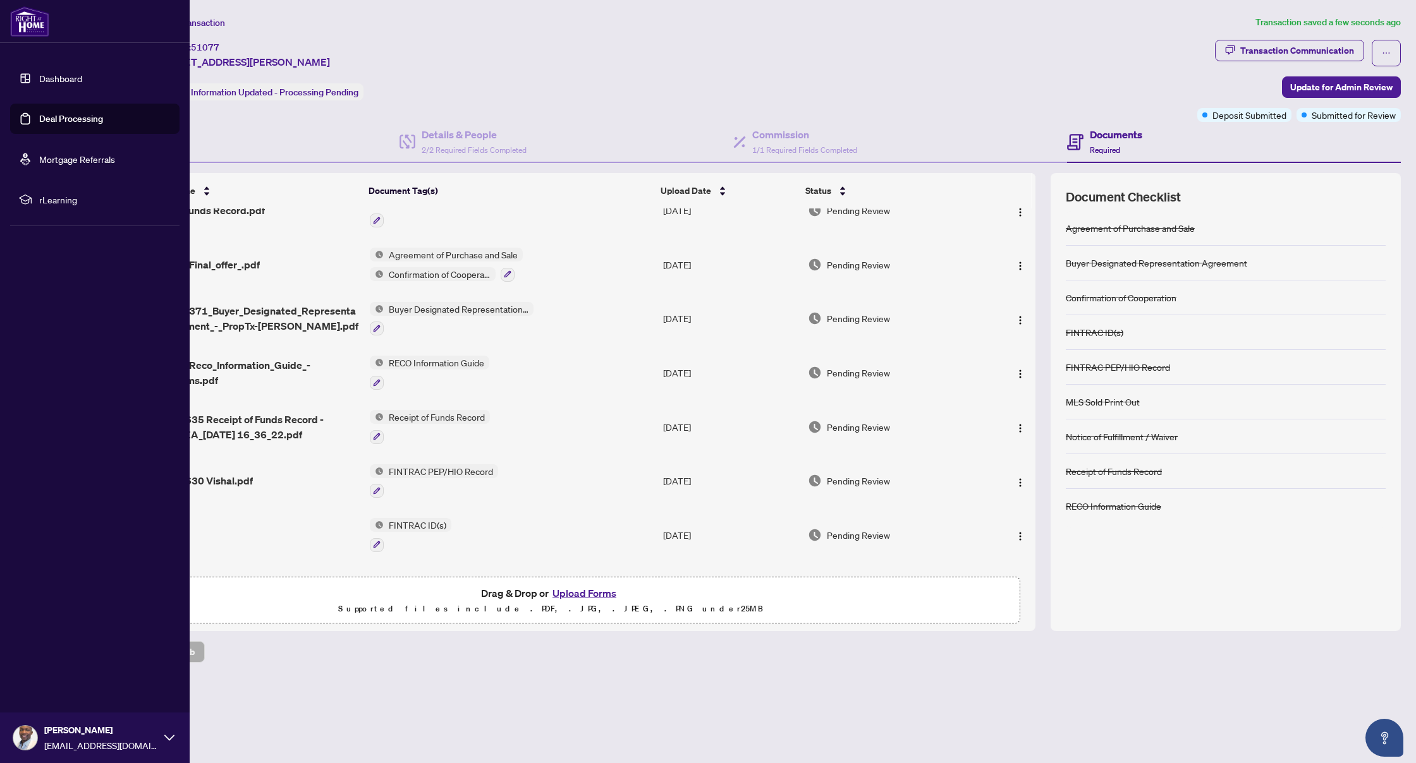
click at [42, 82] on link "Dashboard" at bounding box center [60, 78] width 43 height 11
